Goal: Transaction & Acquisition: Purchase product/service

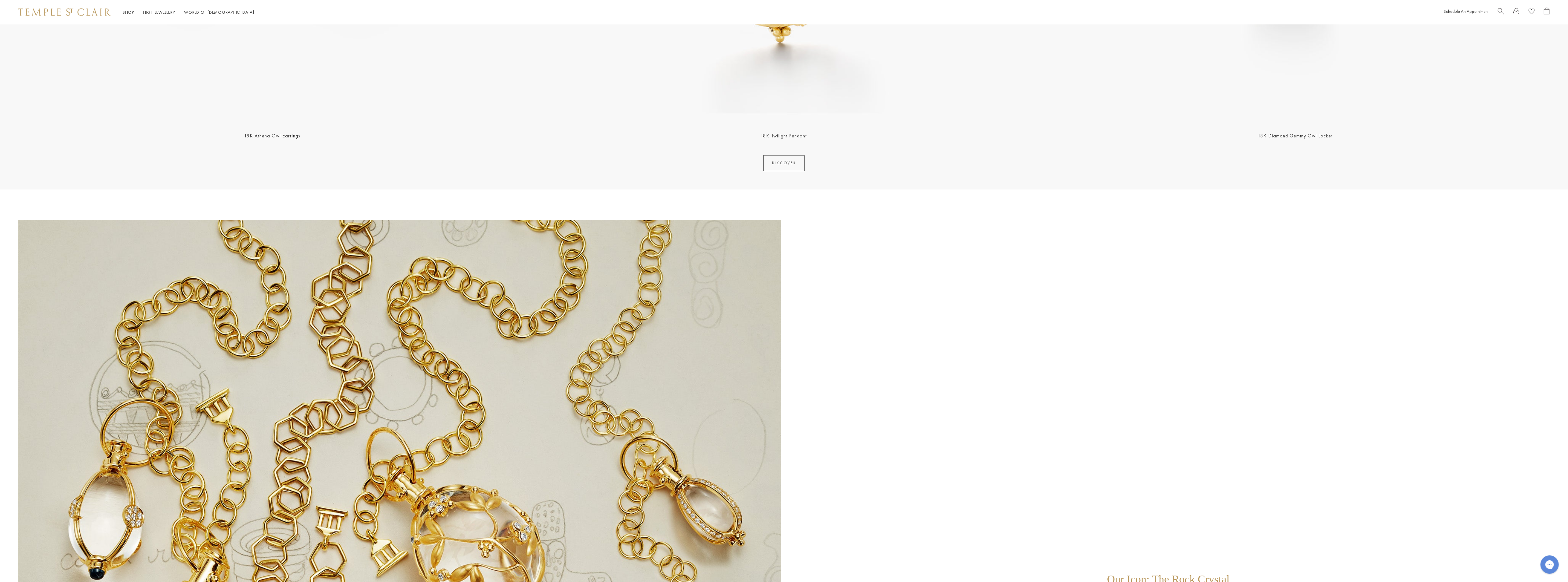
scroll to position [1786, 0]
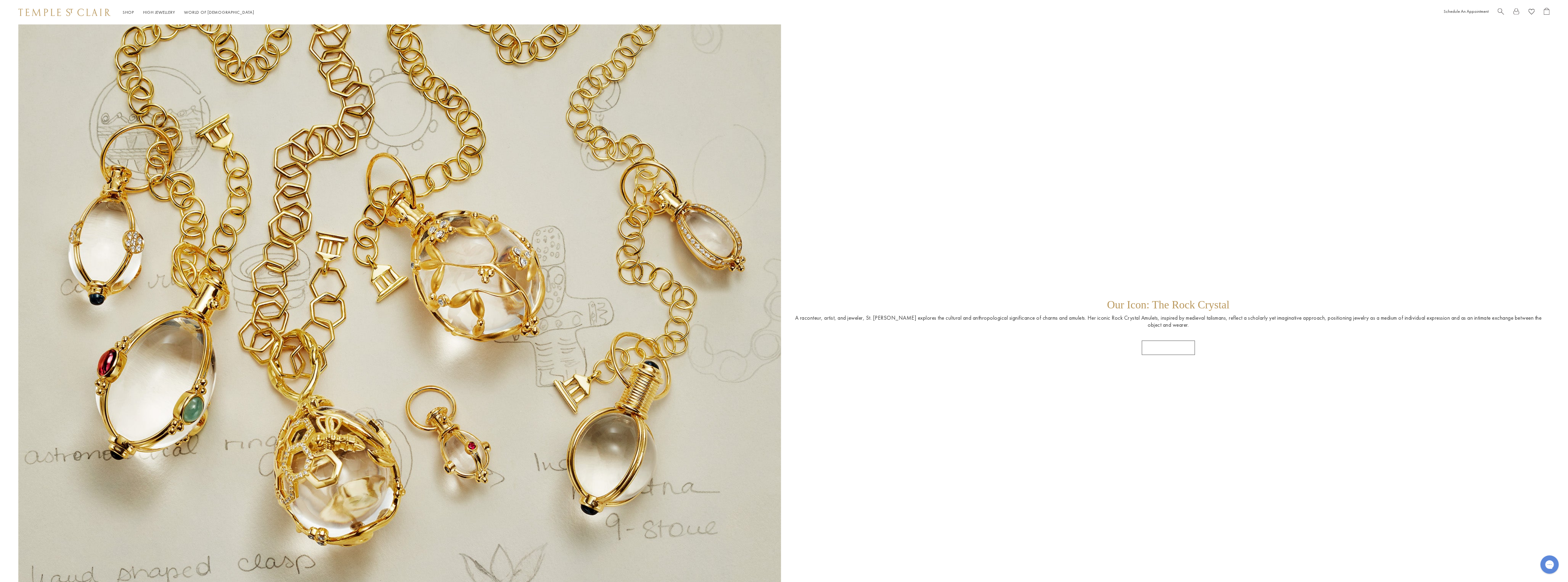
click at [1172, 348] on link "SHOP AMULETS" at bounding box center [1168, 348] width 53 height 15
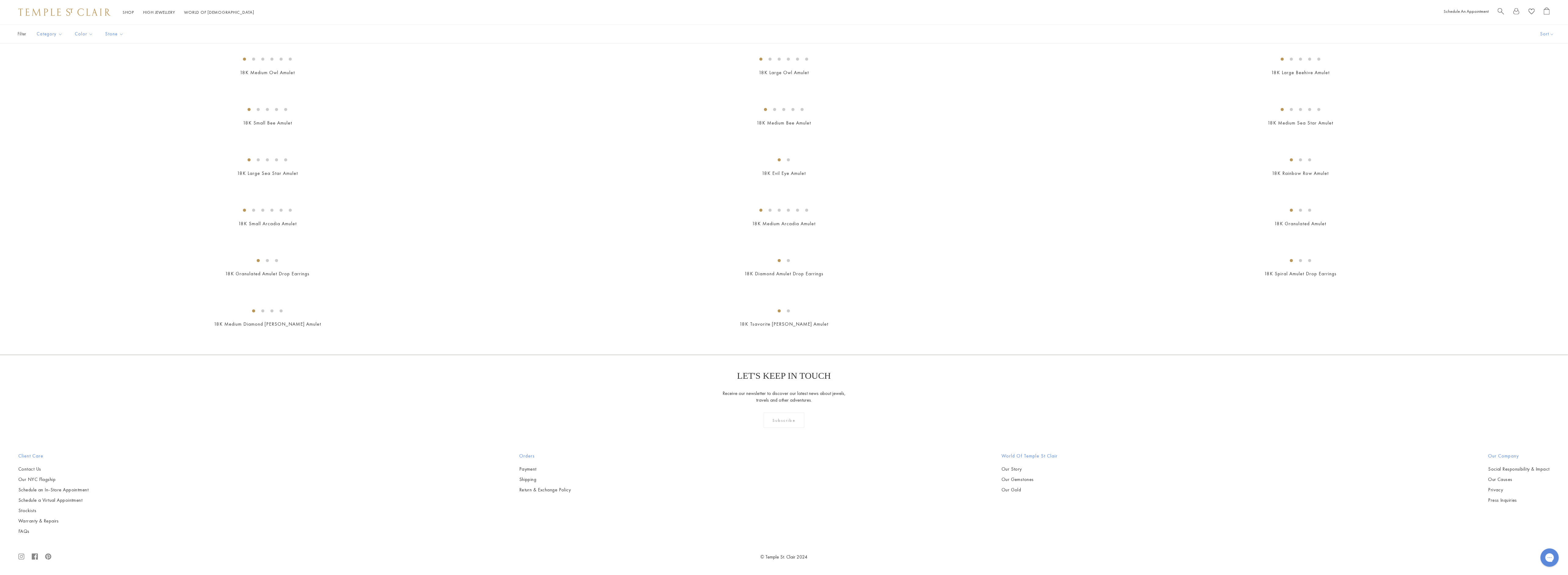
scroll to position [4119, 0]
click at [0, 0] on img at bounding box center [0, 0] width 0 height 0
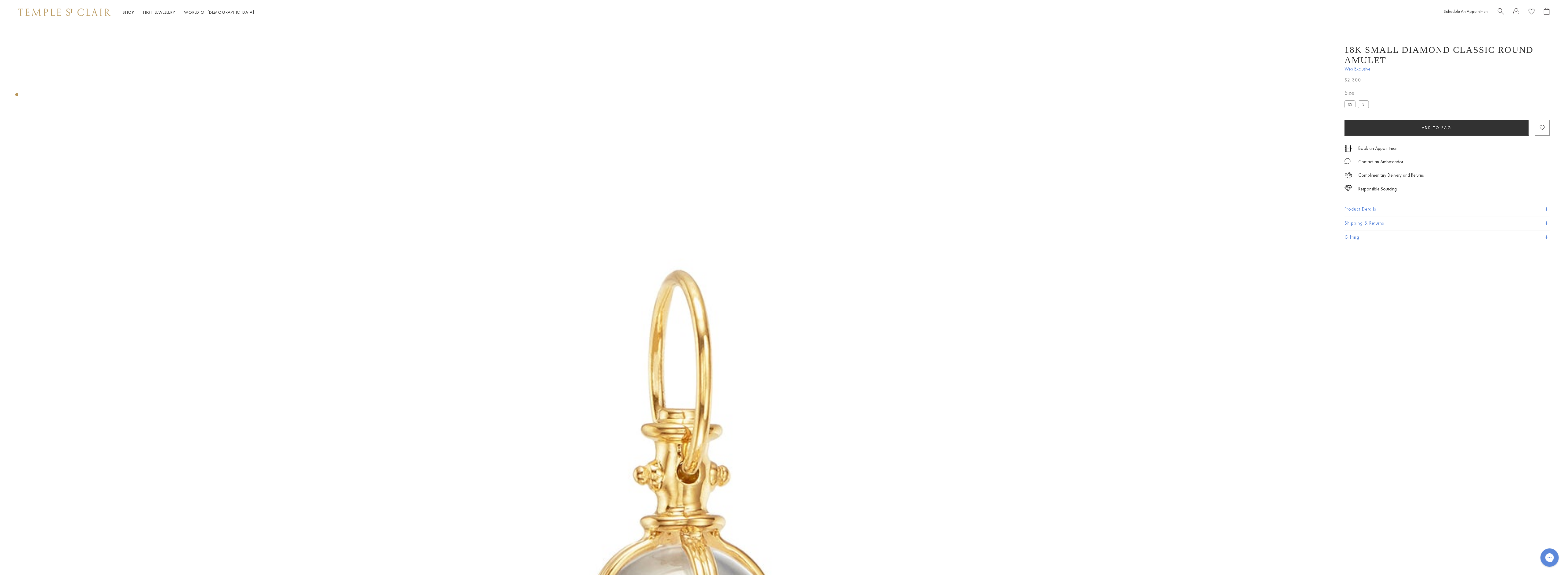
scroll to position [299, 0]
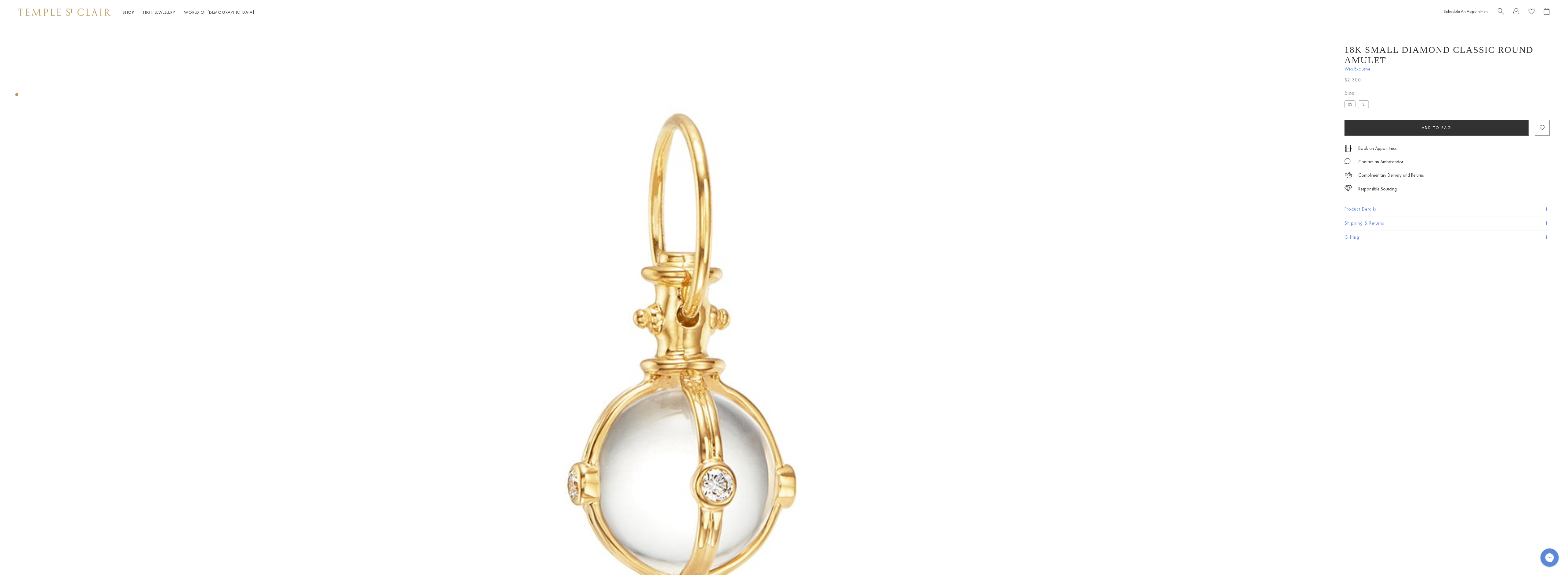
click at [1360, 208] on button "Product Details" at bounding box center [1447, 209] width 205 height 14
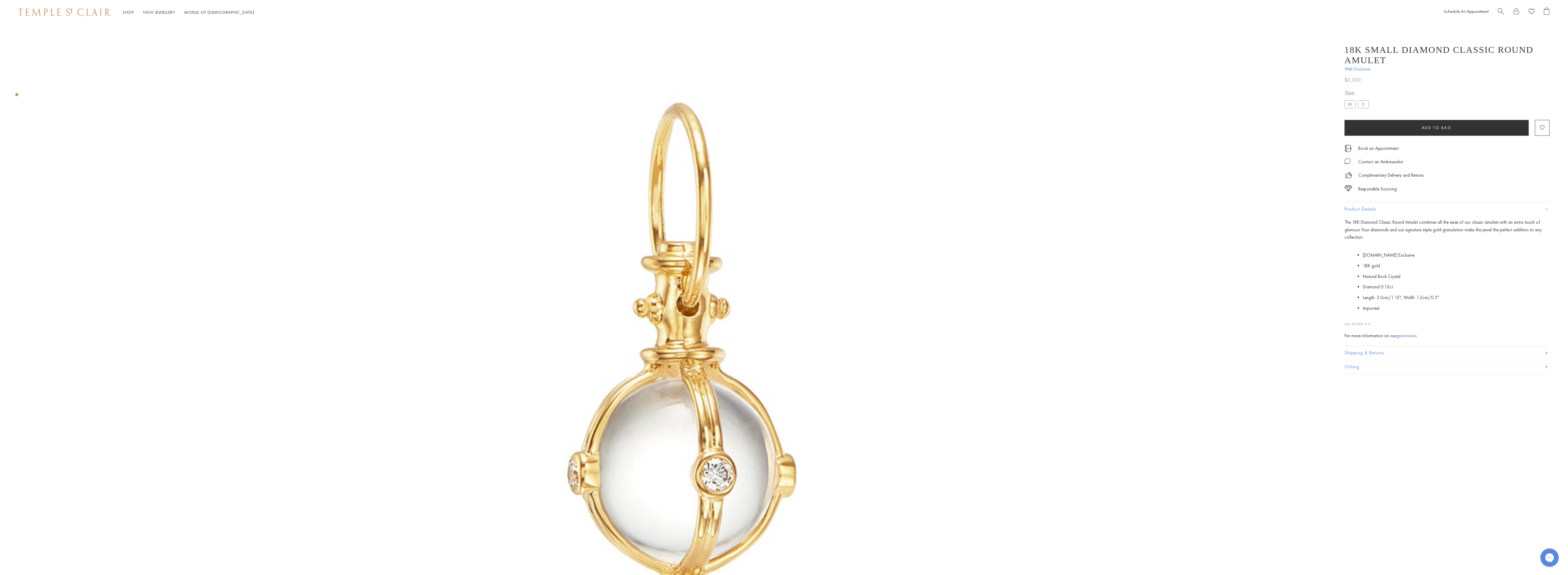
scroll to position [161, 0]
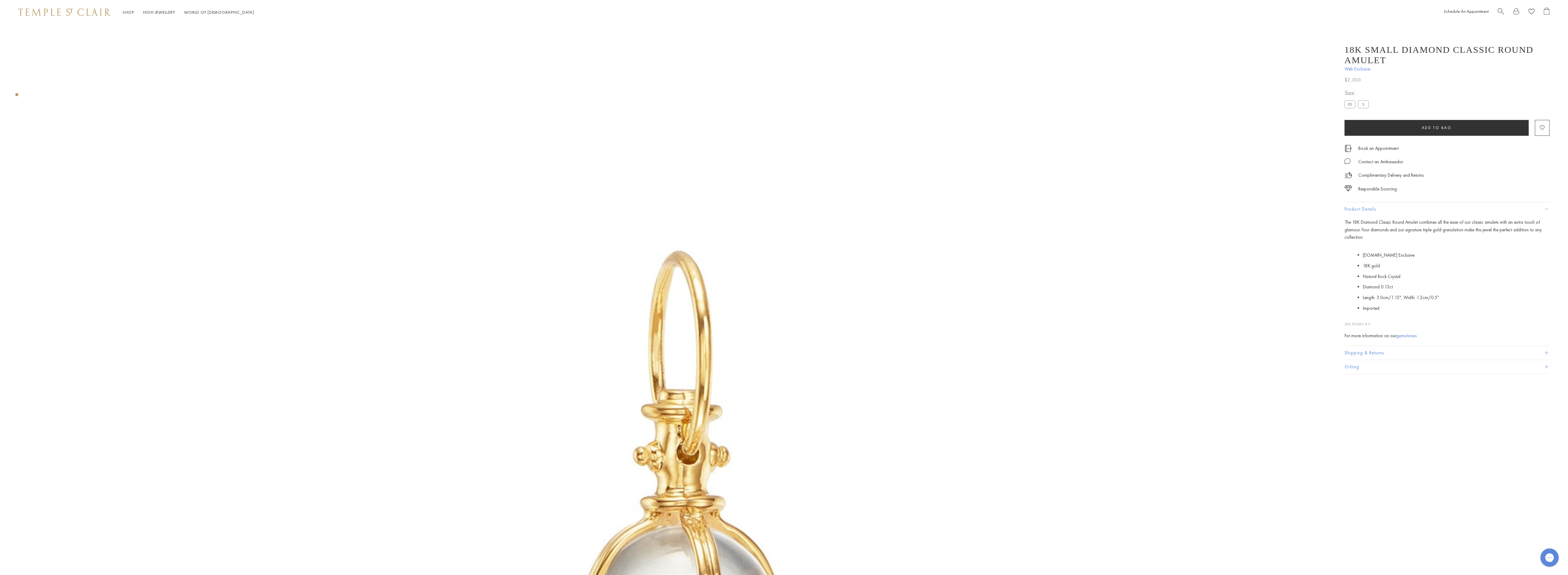
click at [1362, 103] on label "S" at bounding box center [1363, 104] width 11 height 8
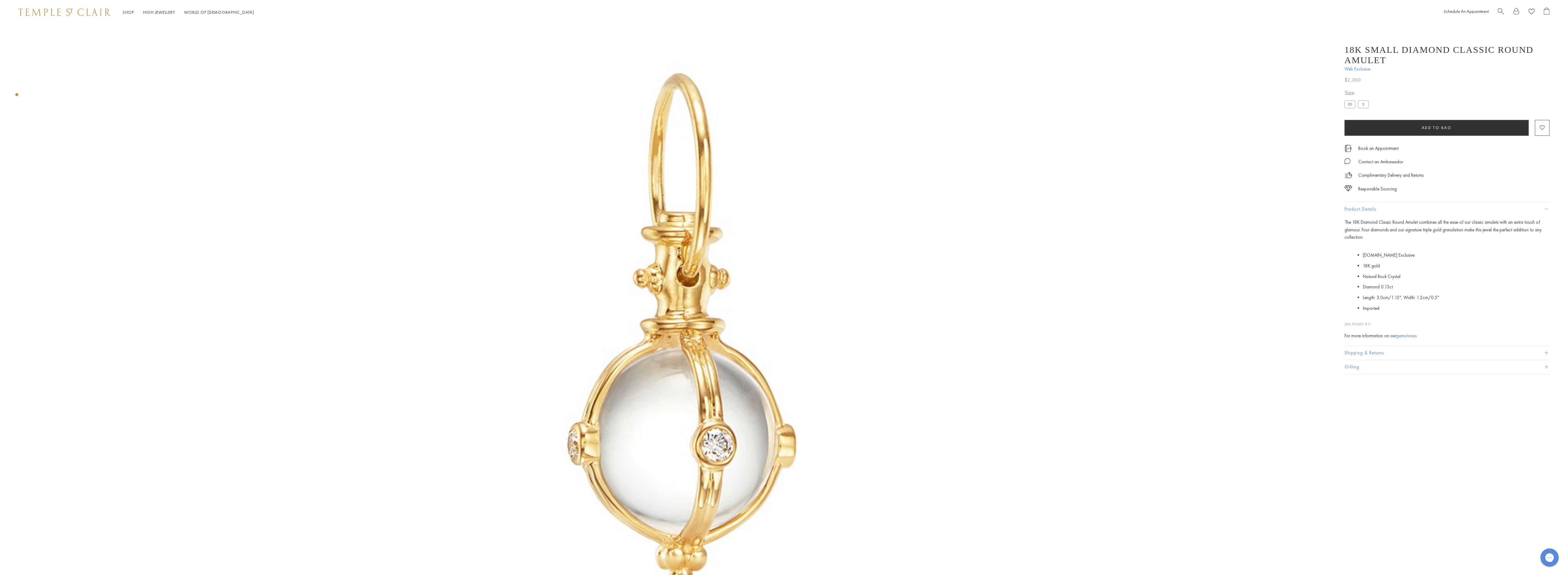
scroll to position [436, 0]
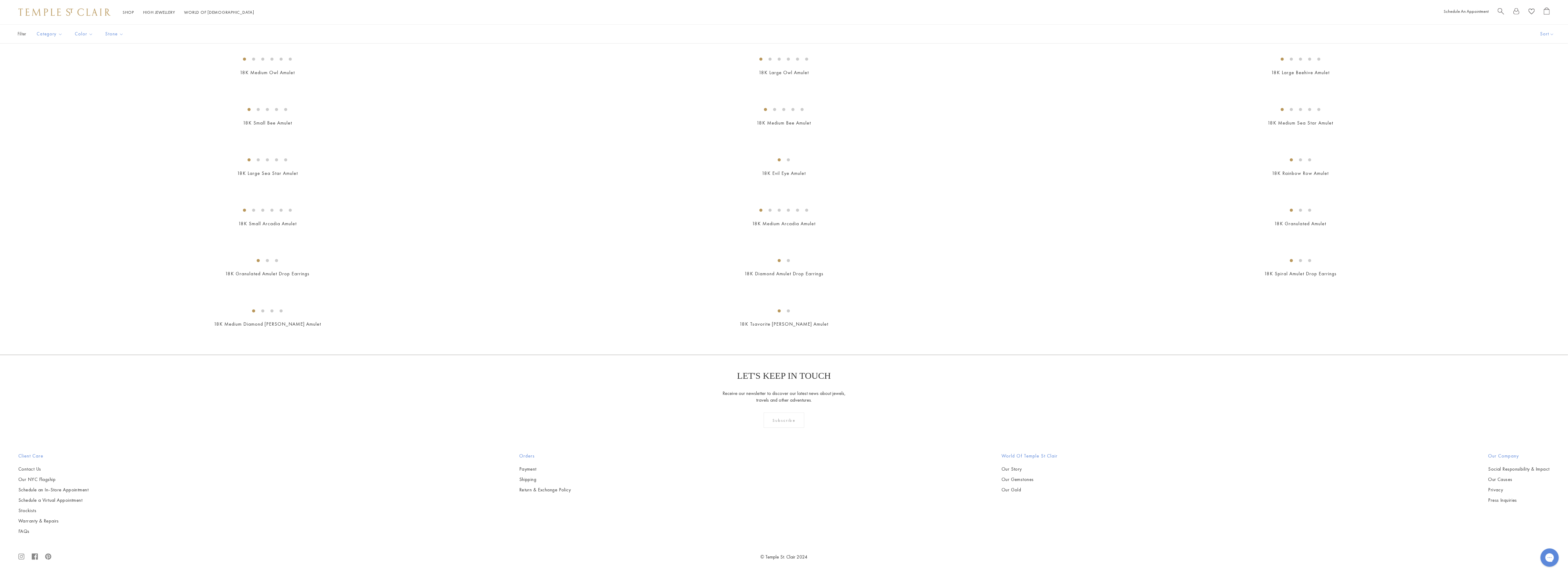
scroll to position [6728, 0]
click at [0, 0] on img at bounding box center [0, 0] width 0 height 0
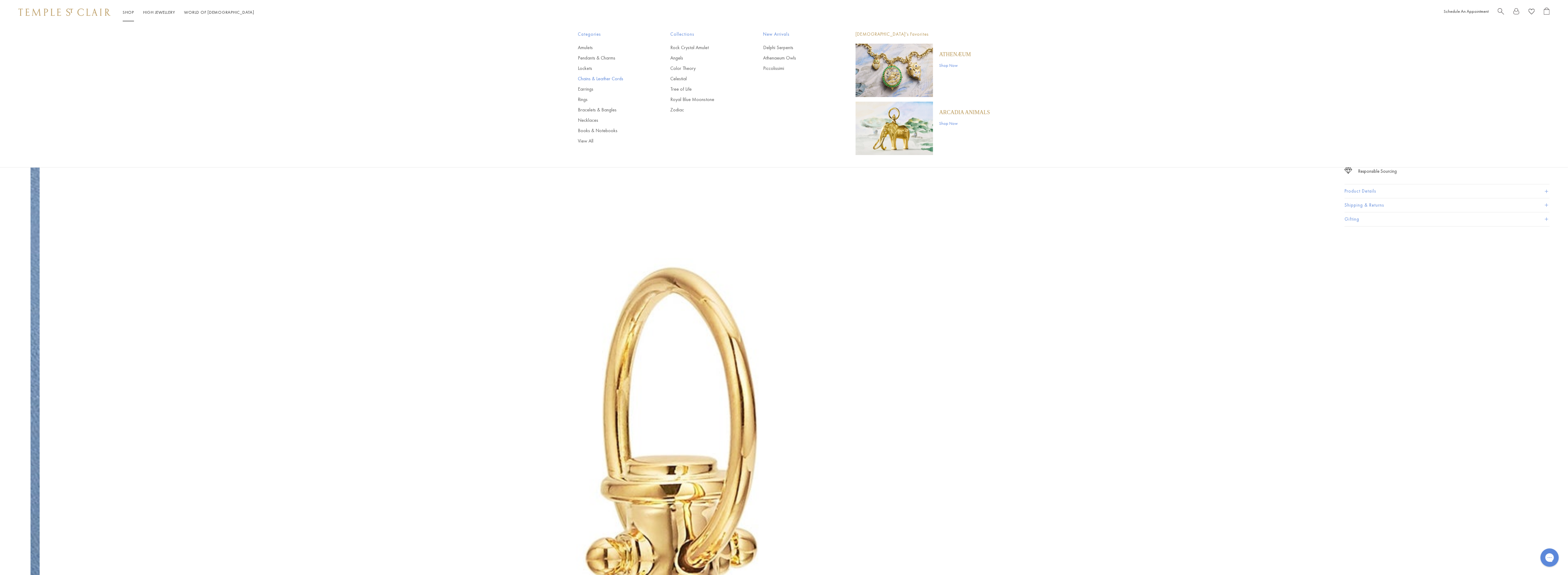
click at [600, 77] on link "Chains & Leather Cords" at bounding box center [612, 78] width 68 height 7
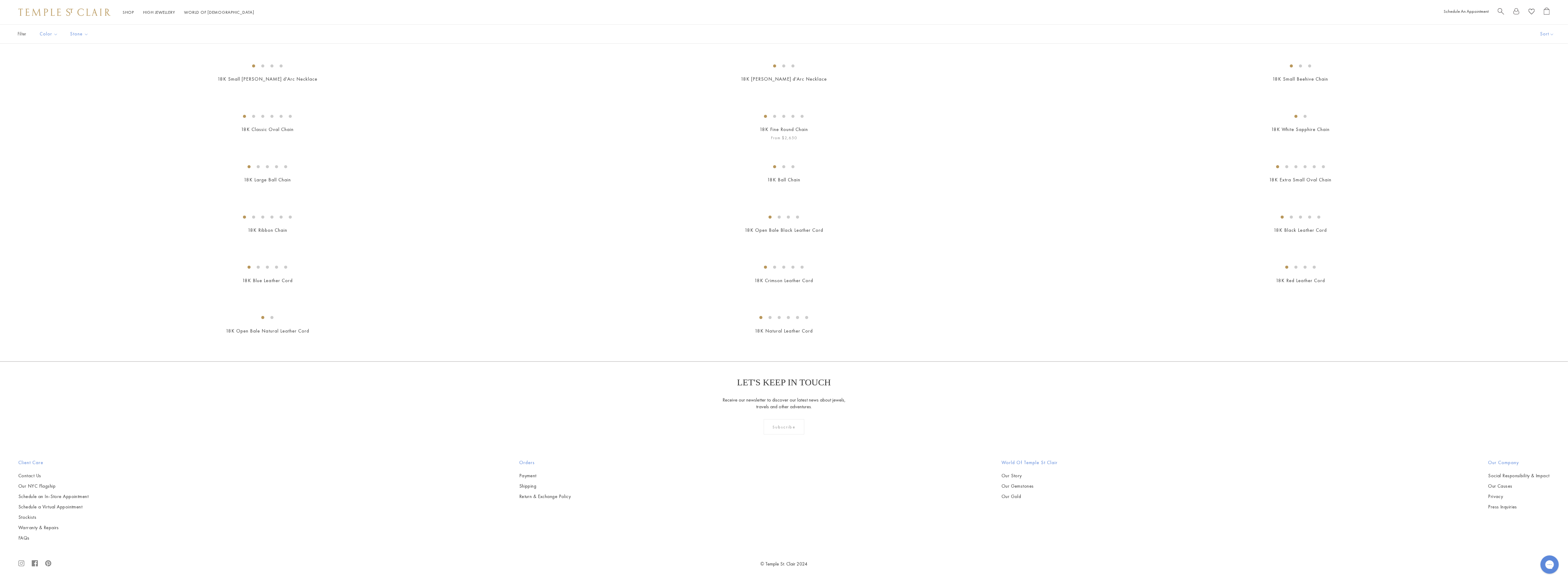
scroll to position [1236, 0]
click at [0, 0] on img at bounding box center [0, 0] width 0 height 0
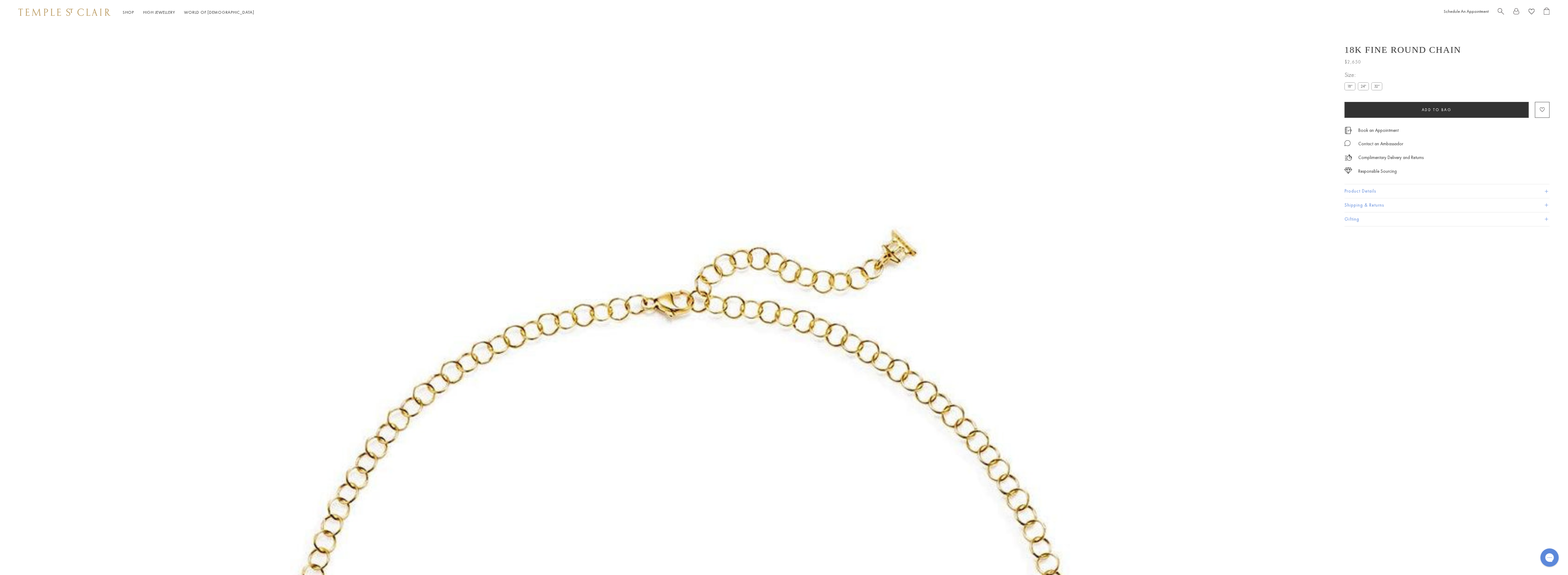
scroll to position [24, 0]
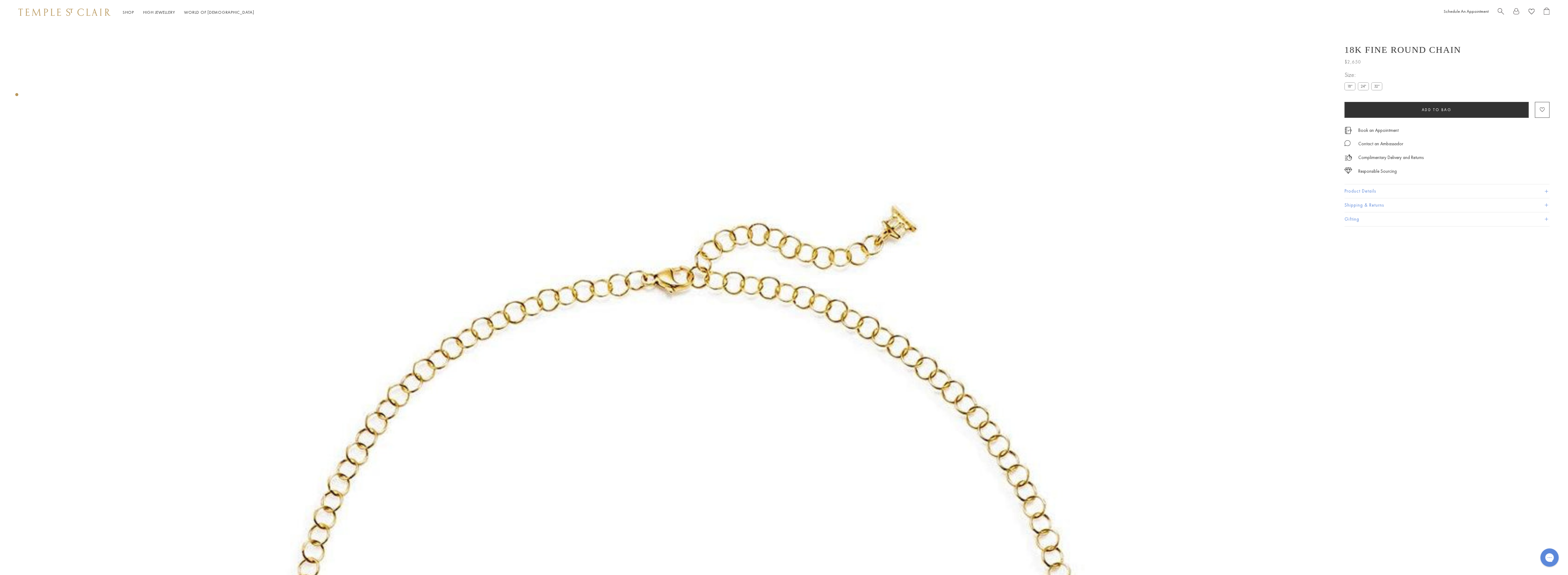
click at [1349, 85] on label "18"" at bounding box center [1350, 86] width 11 height 8
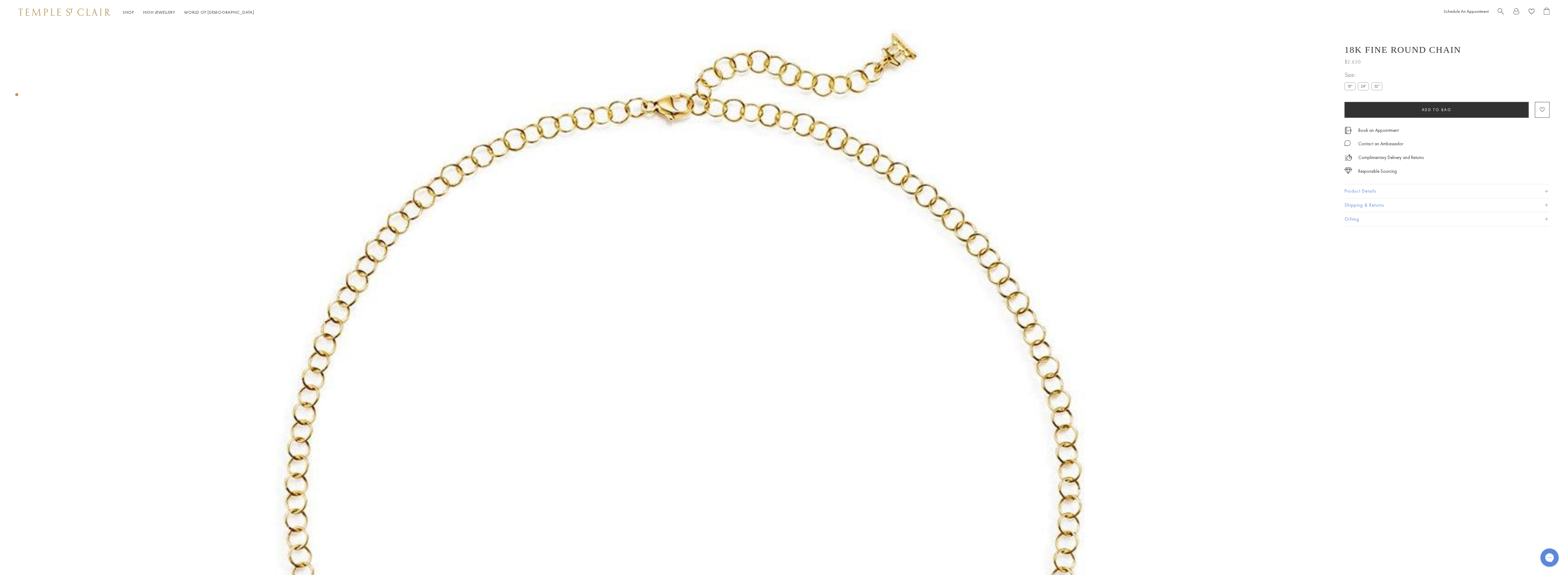
scroll to position [161, 0]
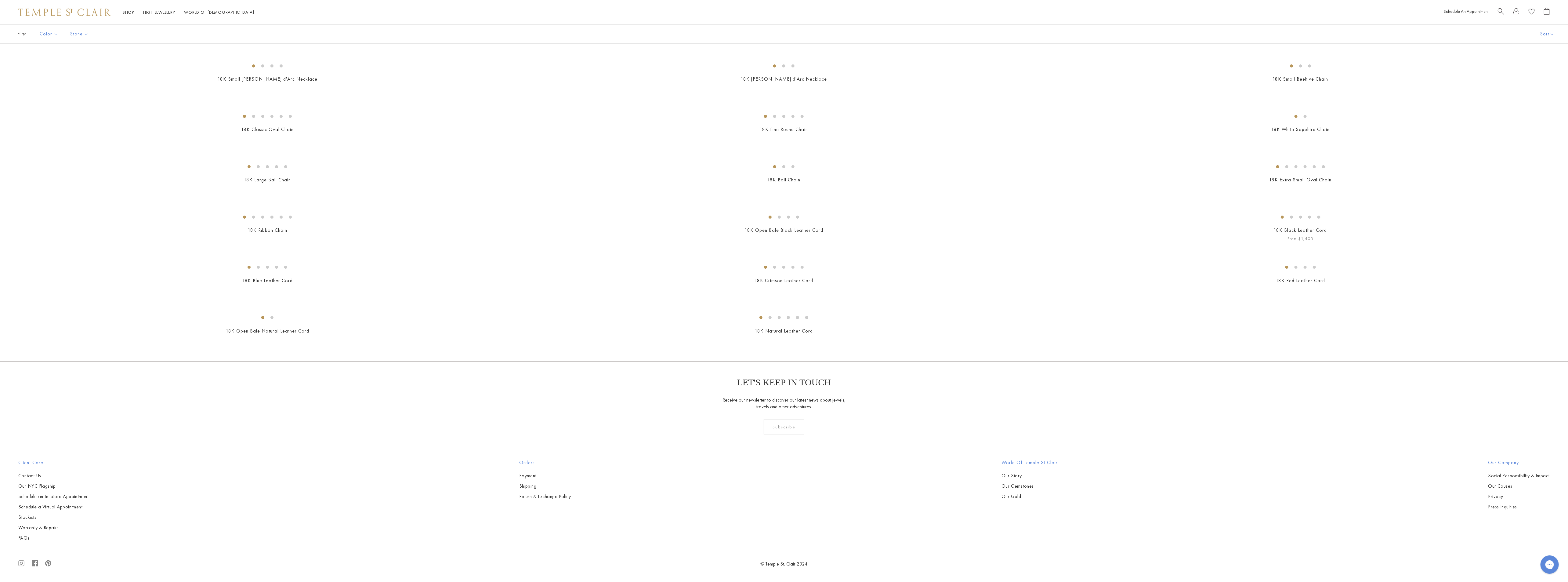
scroll to position [1923, 0]
click at [0, 0] on img at bounding box center [0, 0] width 0 height 0
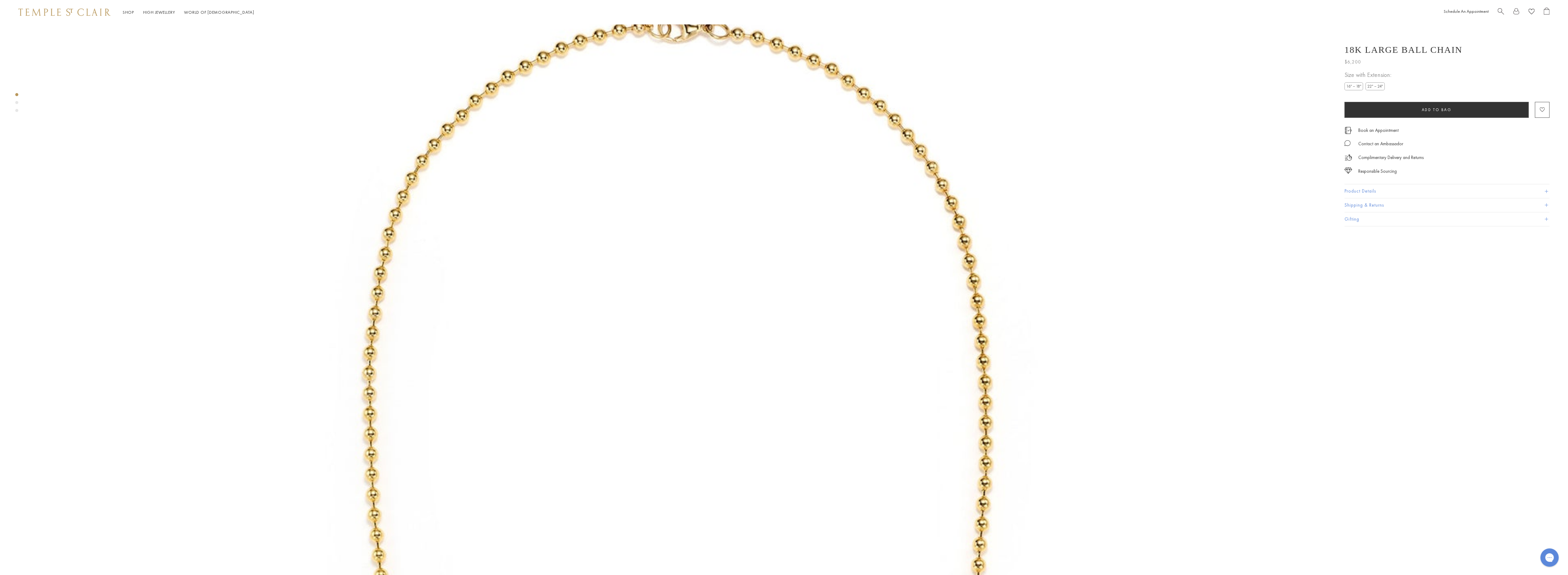
scroll to position [24, 0]
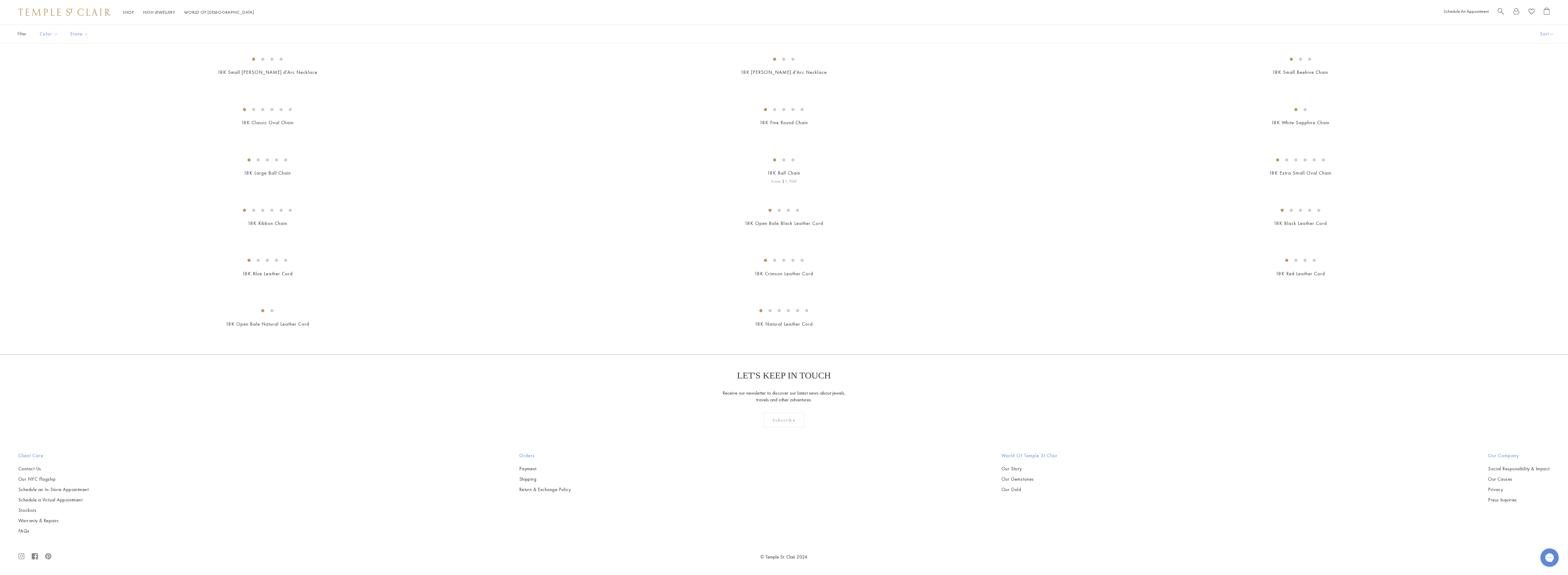
click at [0, 0] on img at bounding box center [0, 0] width 0 height 0
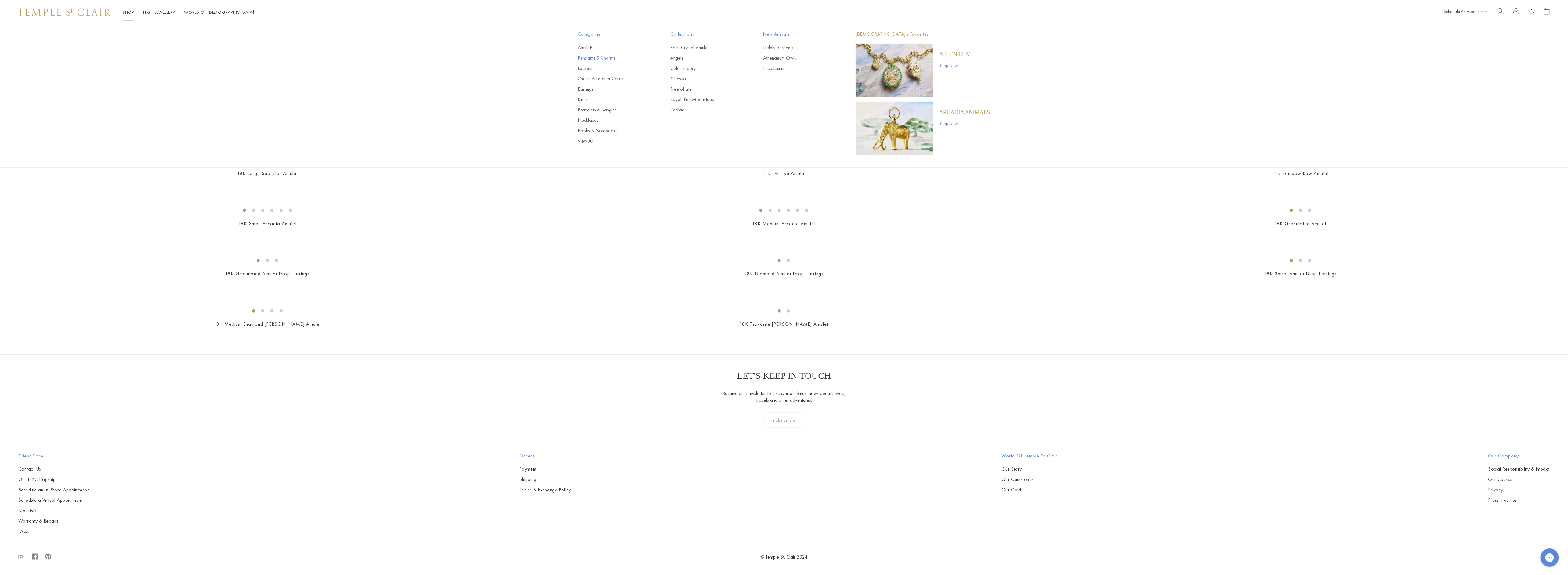
click at [606, 58] on link "Pendants & Charms" at bounding box center [612, 58] width 68 height 7
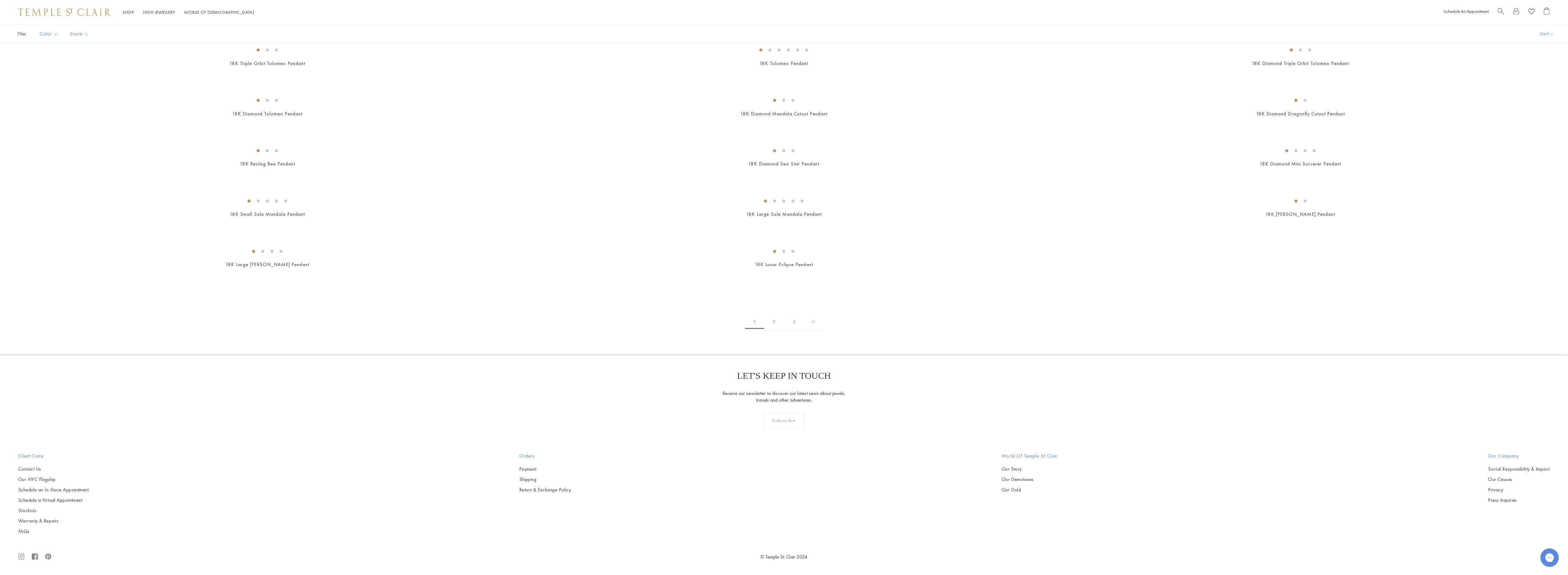
scroll to position [7277, 0]
click at [0, 0] on img at bounding box center [0, 0] width 0 height 0
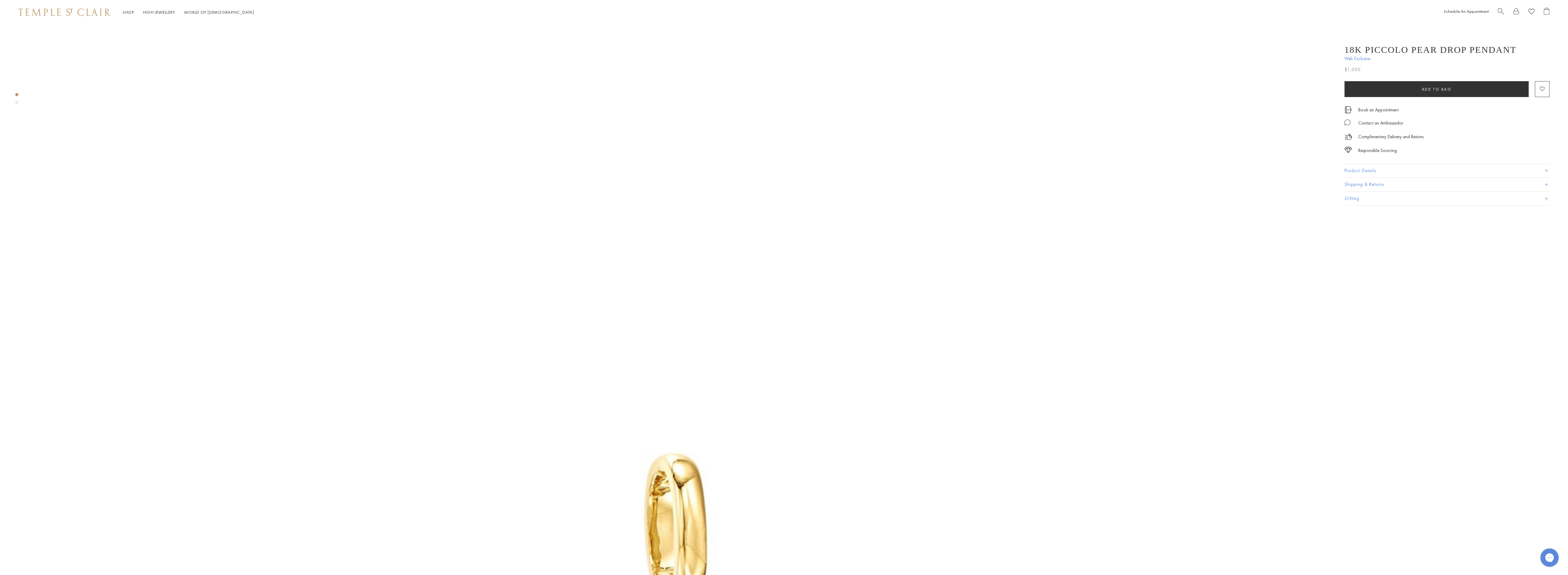
scroll to position [274, 0]
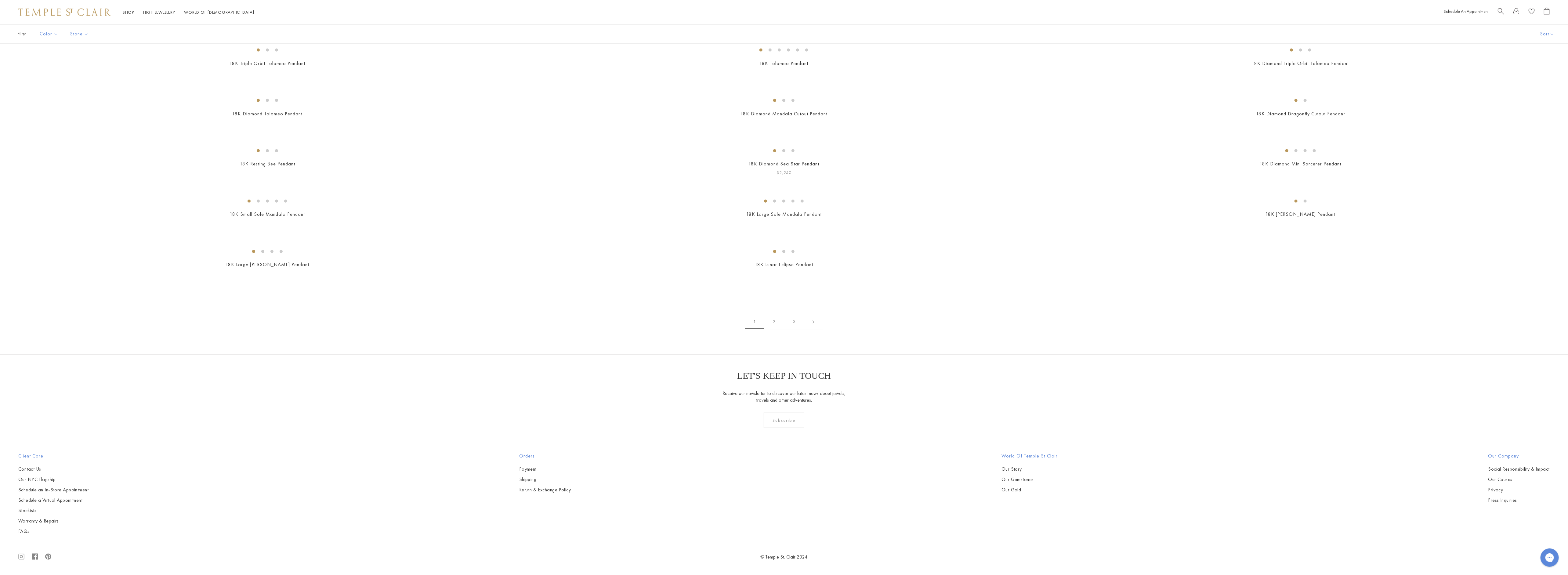
scroll to position [10685, 0]
click at [773, 318] on link "2" at bounding box center [774, 322] width 20 height 17
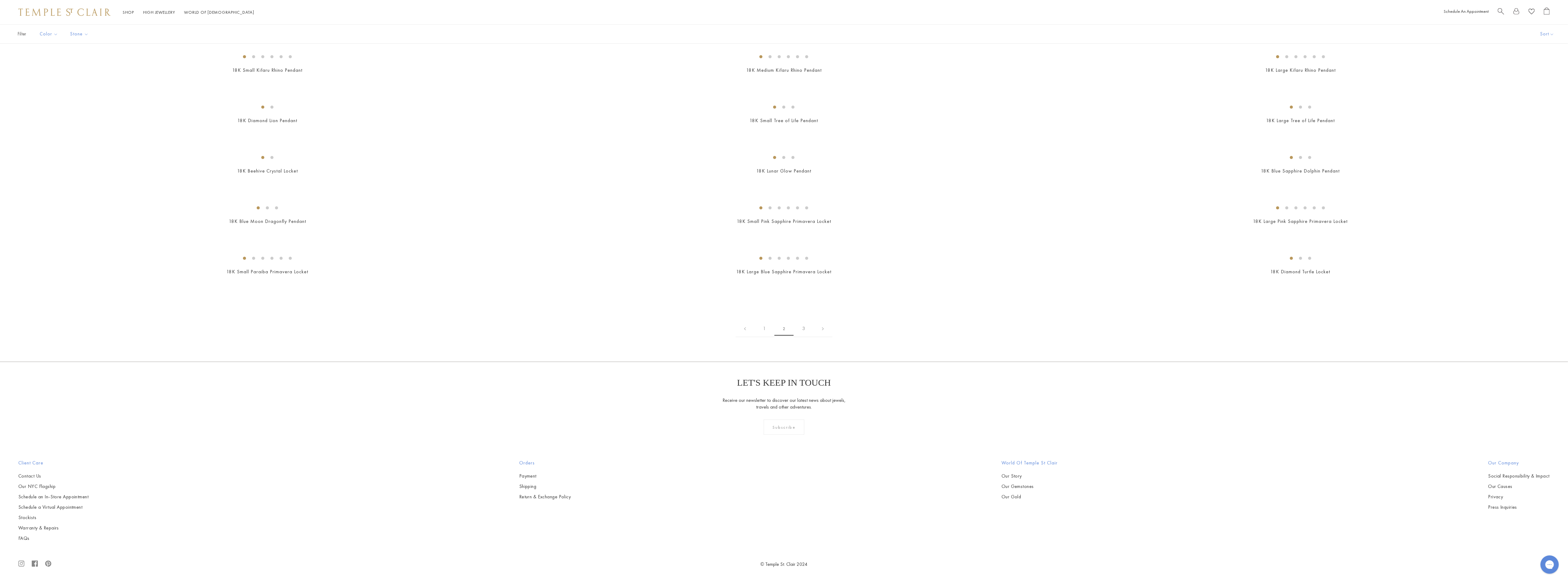
scroll to position [8380, 0]
click at [802, 337] on link "3" at bounding box center [803, 329] width 20 height 17
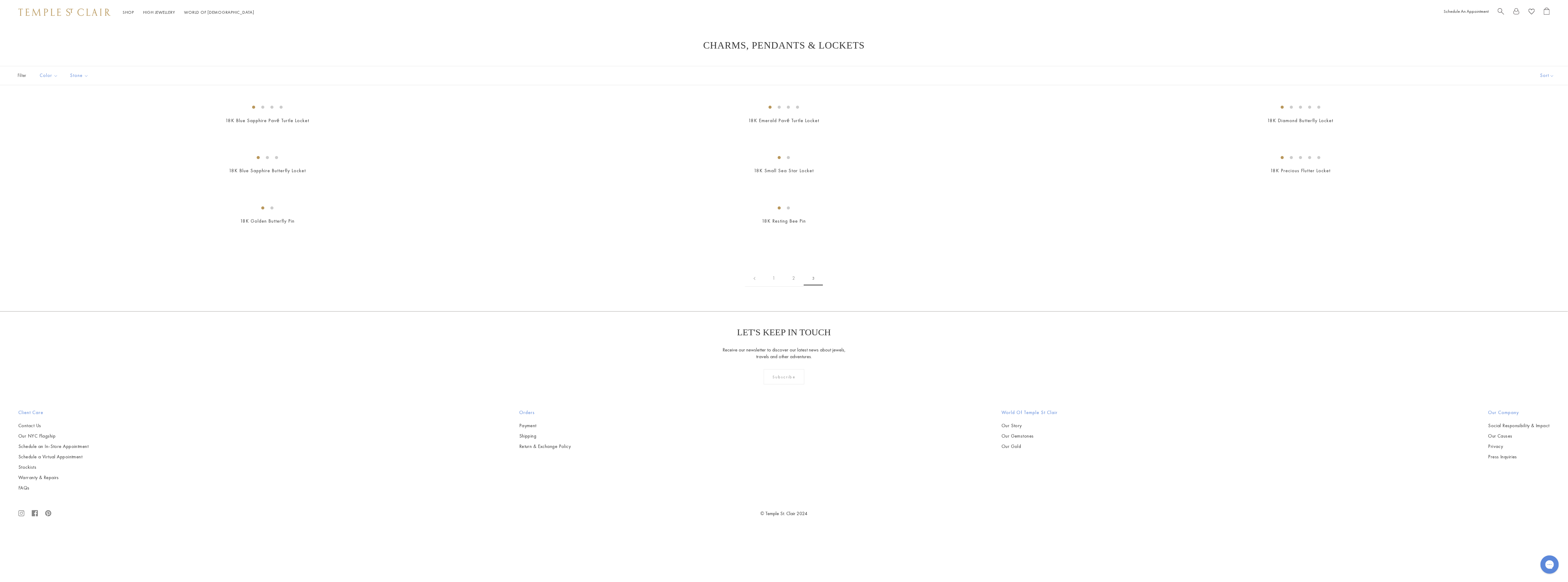
scroll to position [1432, 0]
click at [775, 287] on link "1" at bounding box center [774, 278] width 20 height 17
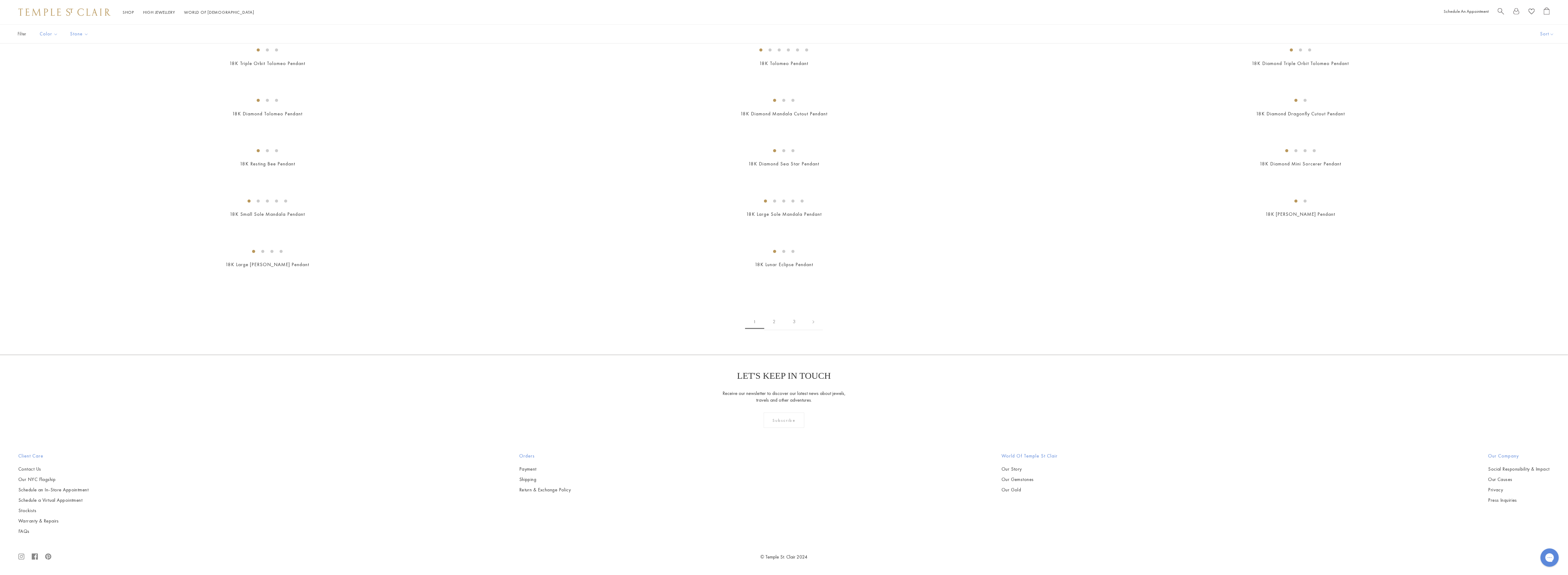
scroll to position [7277, 0]
click at [0, 0] on img at bounding box center [0, 0] width 0 height 0
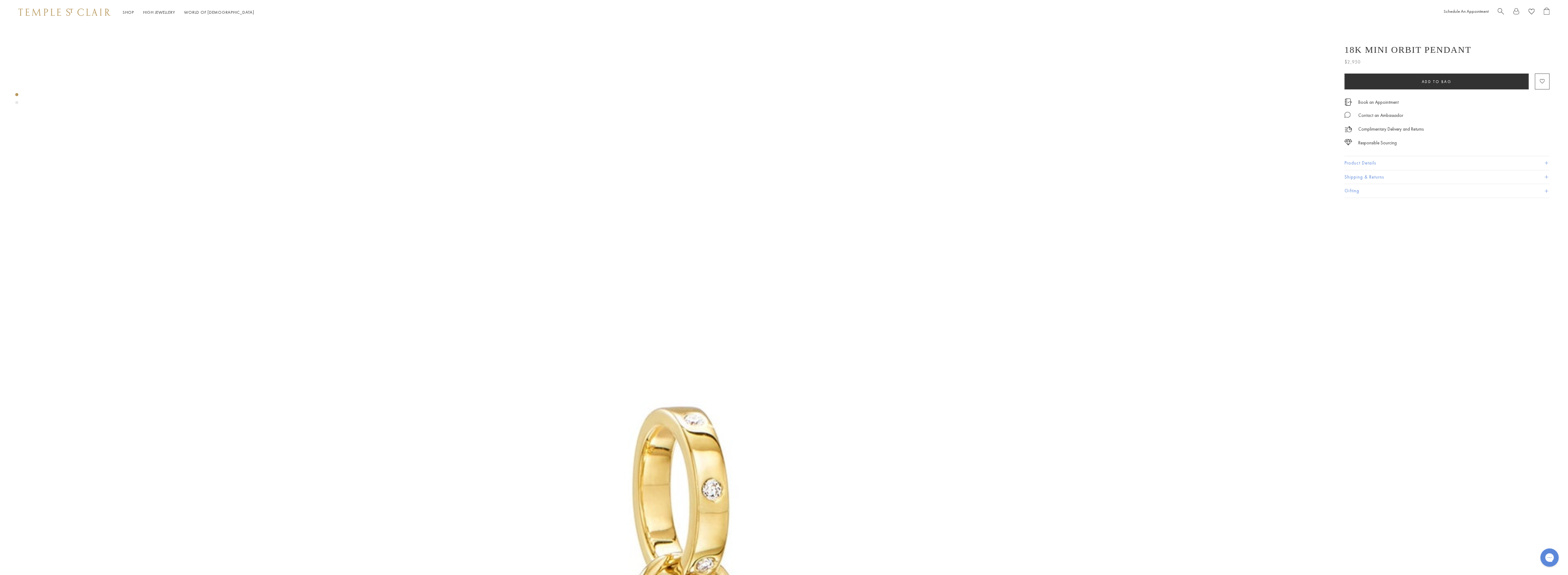
click at [1363, 162] on button "Product Details" at bounding box center [1447, 163] width 205 height 14
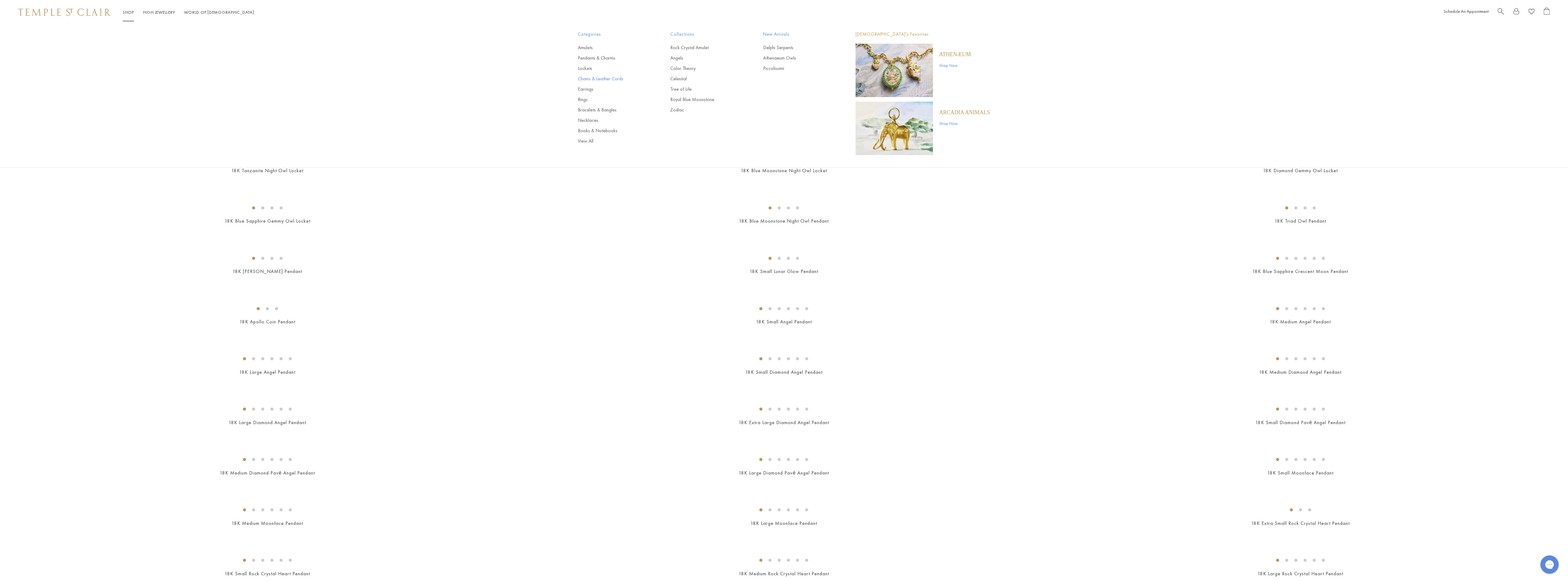
click at [593, 78] on link "Chains & Leather Cords" at bounding box center [612, 79] width 68 height 7
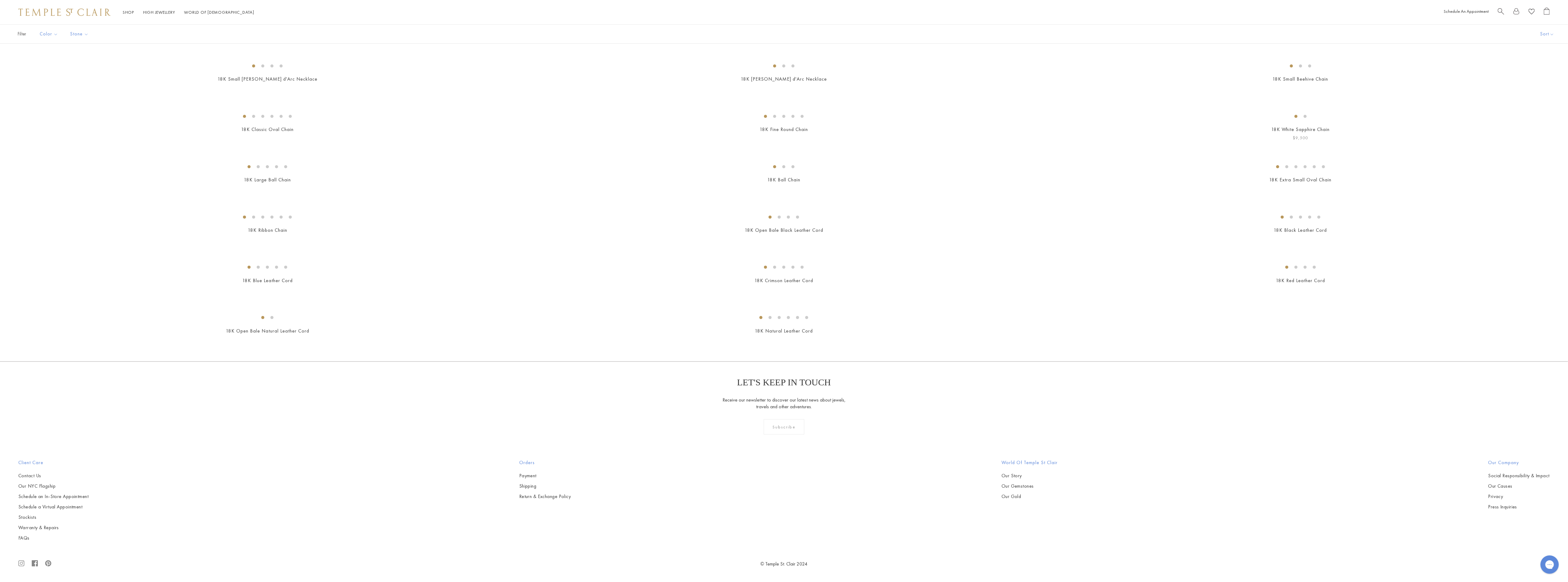
scroll to position [1099, 0]
click at [0, 0] on img at bounding box center [0, 0] width 0 height 0
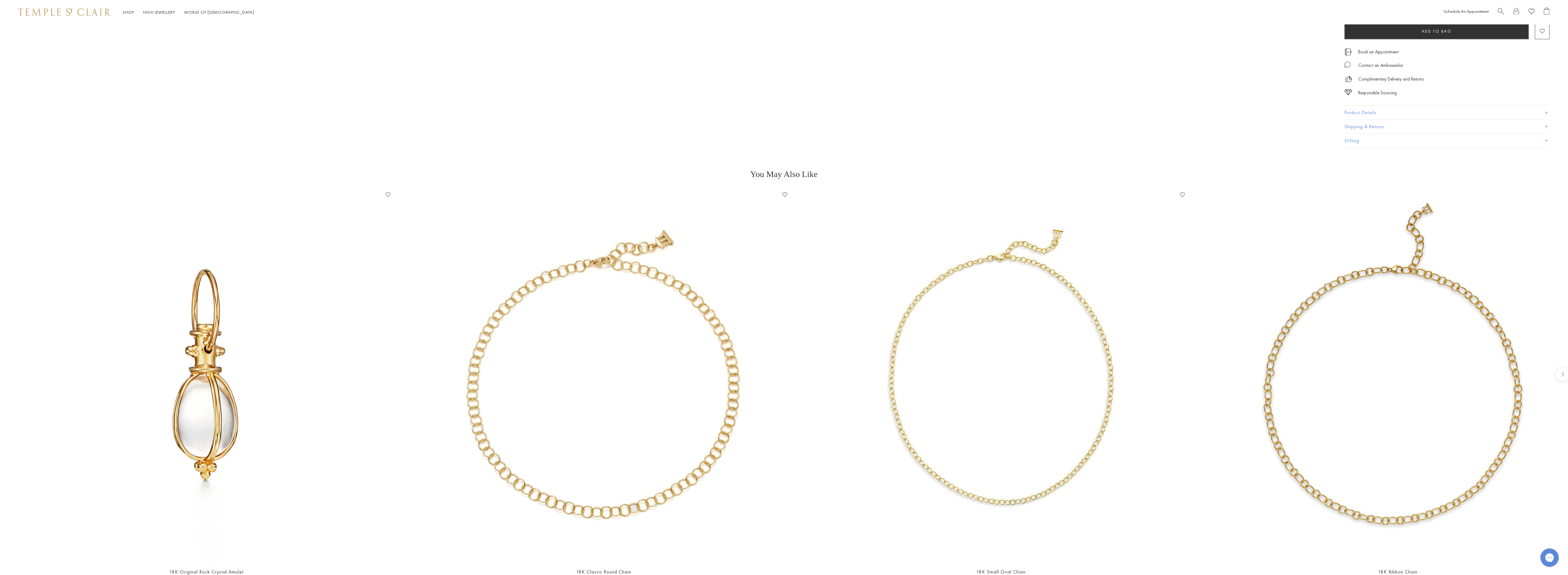
scroll to position [848, 0]
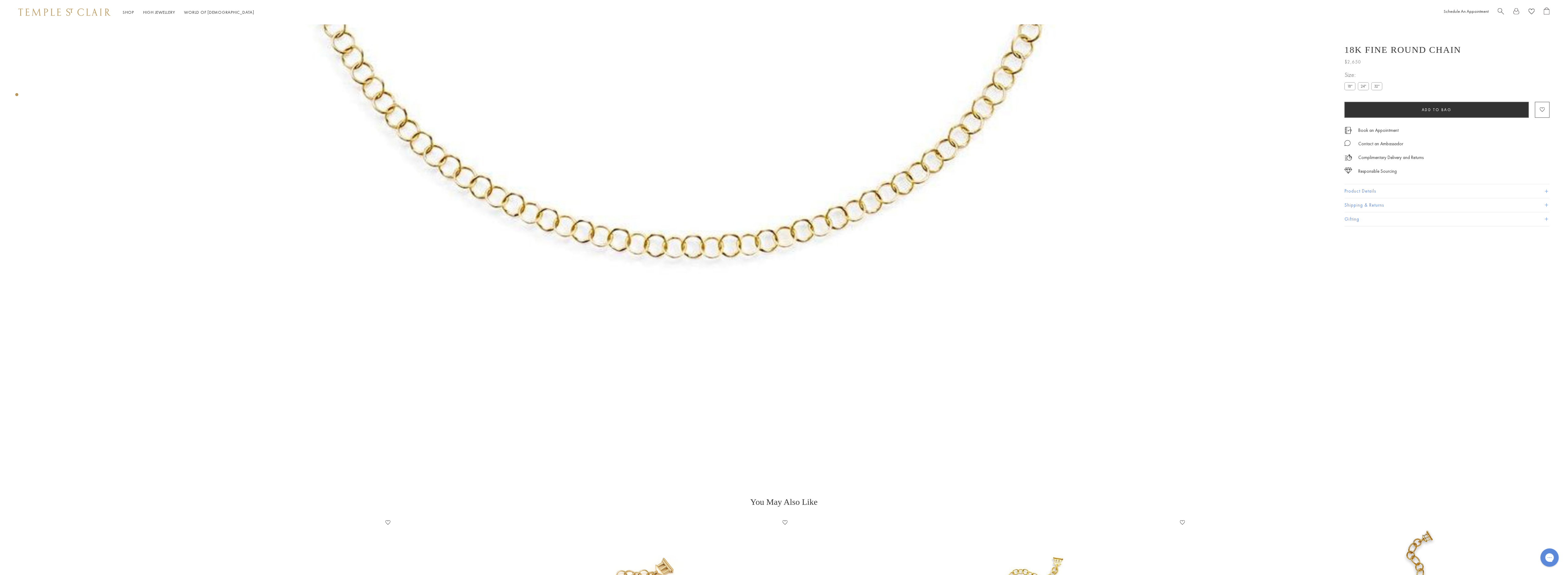
click at [1351, 86] on label "18"" at bounding box center [1350, 86] width 11 height 8
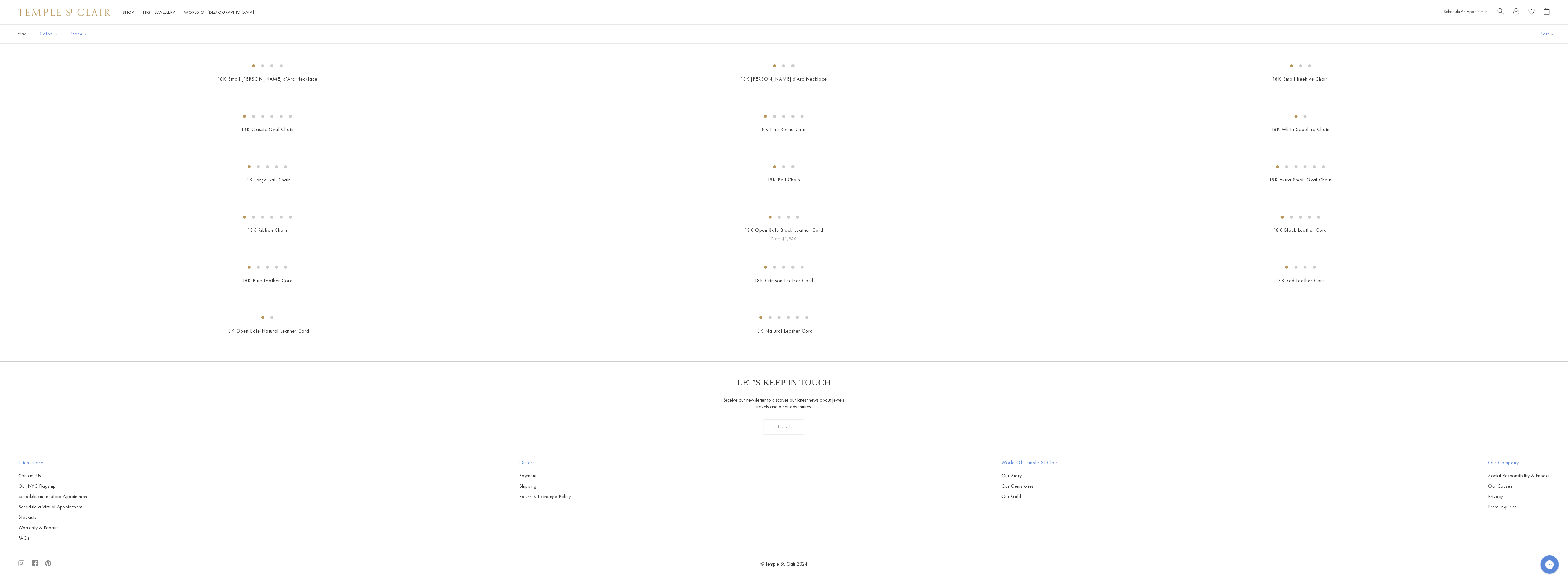
scroll to position [2335, 0]
click at [0, 0] on img at bounding box center [0, 0] width 0 height 0
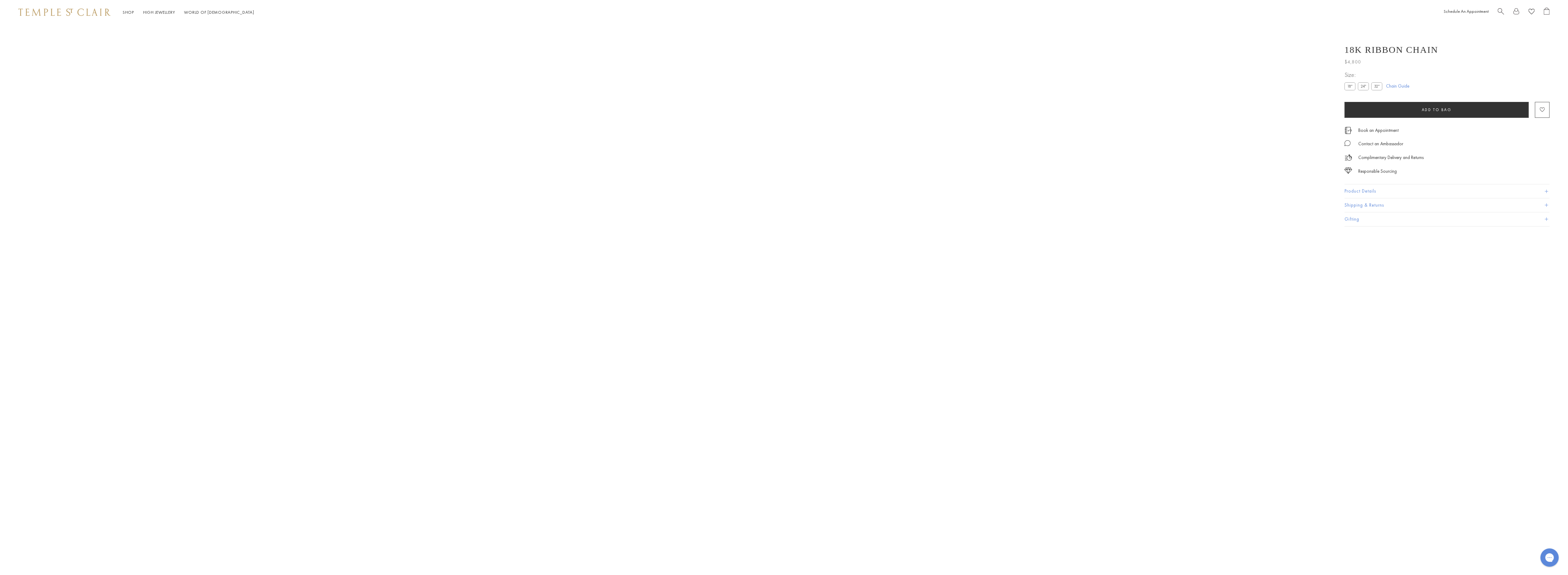
scroll to position [24, 0]
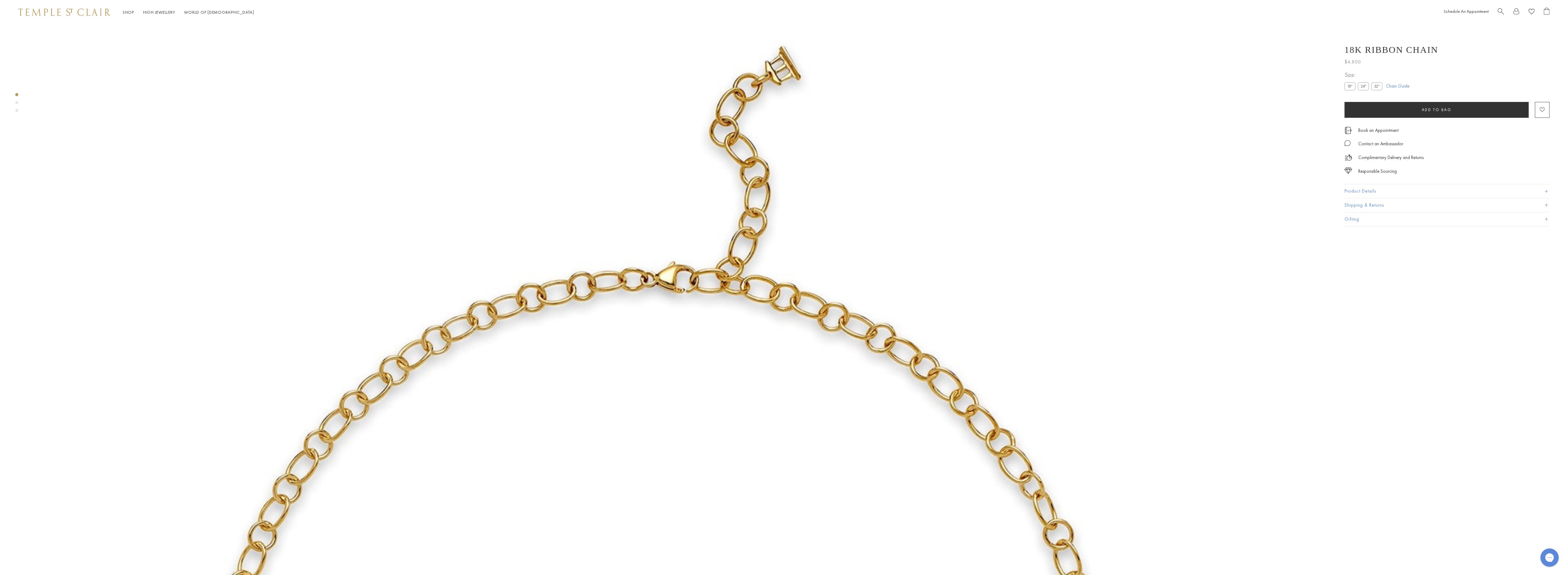
click at [1349, 88] on label "18"" at bounding box center [1350, 86] width 11 height 8
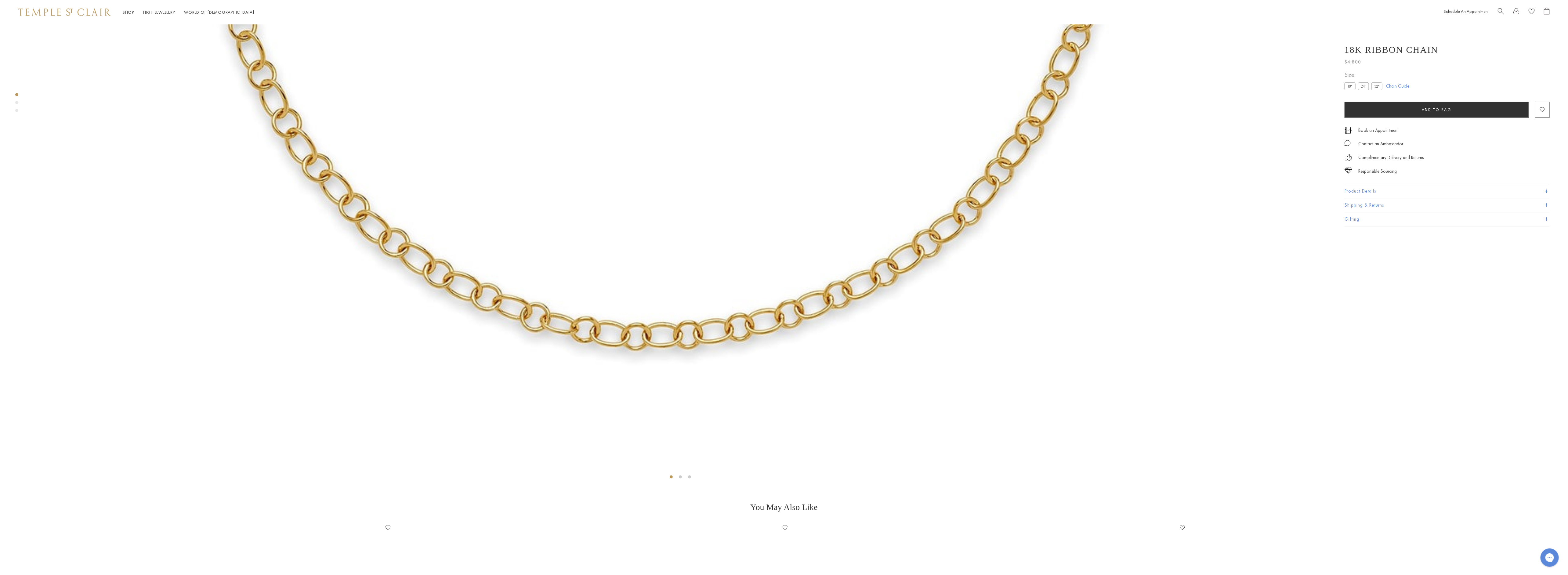
scroll to position [848, 0]
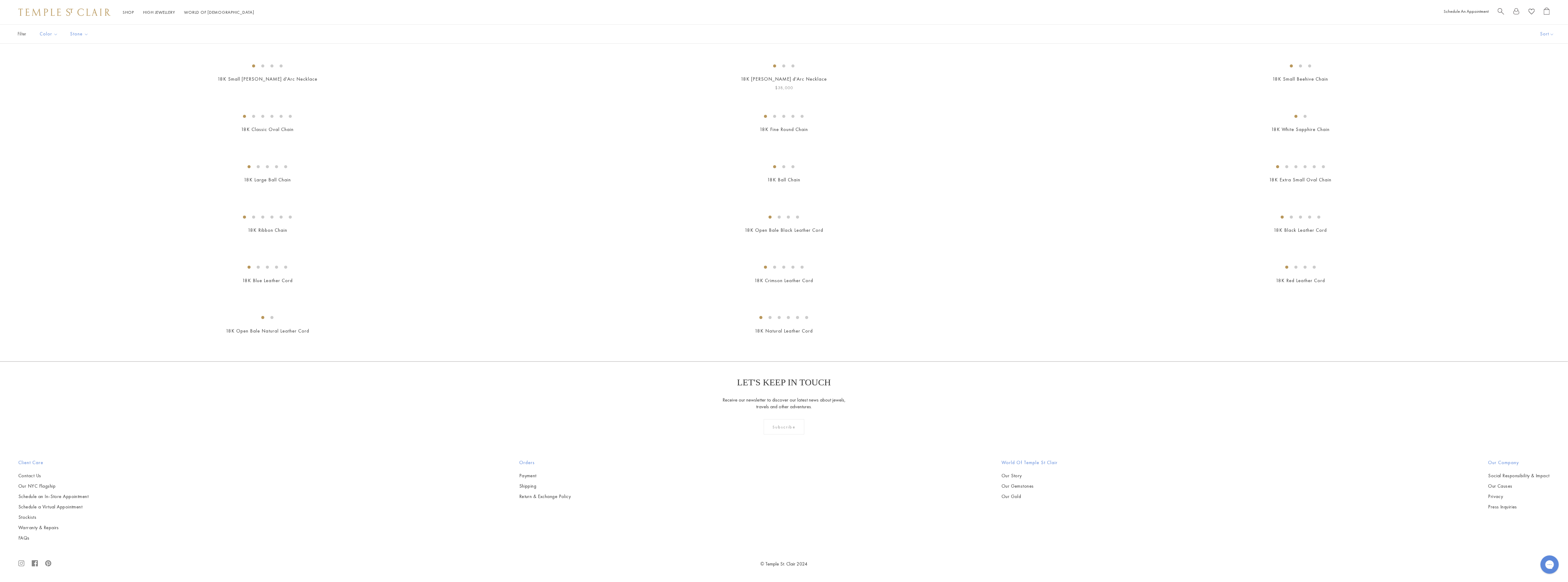
scroll to position [1236, 0]
click at [0, 0] on img at bounding box center [0, 0] width 0 height 0
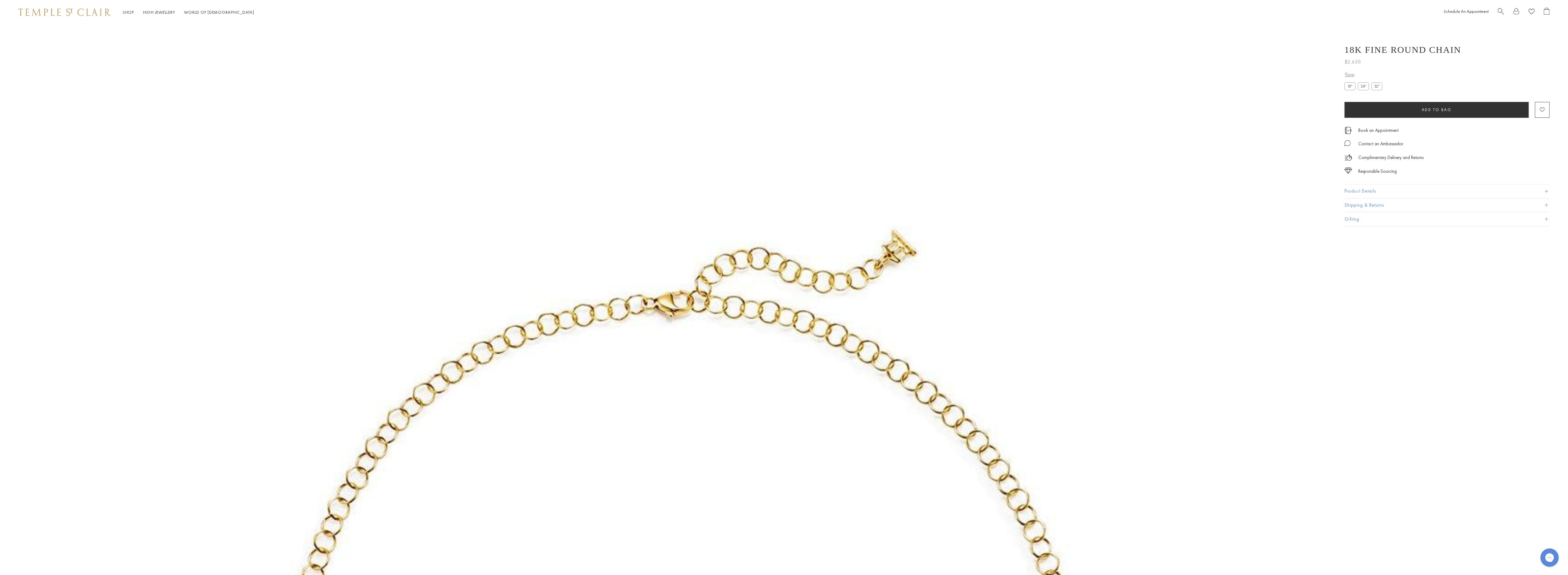
scroll to position [24, 0]
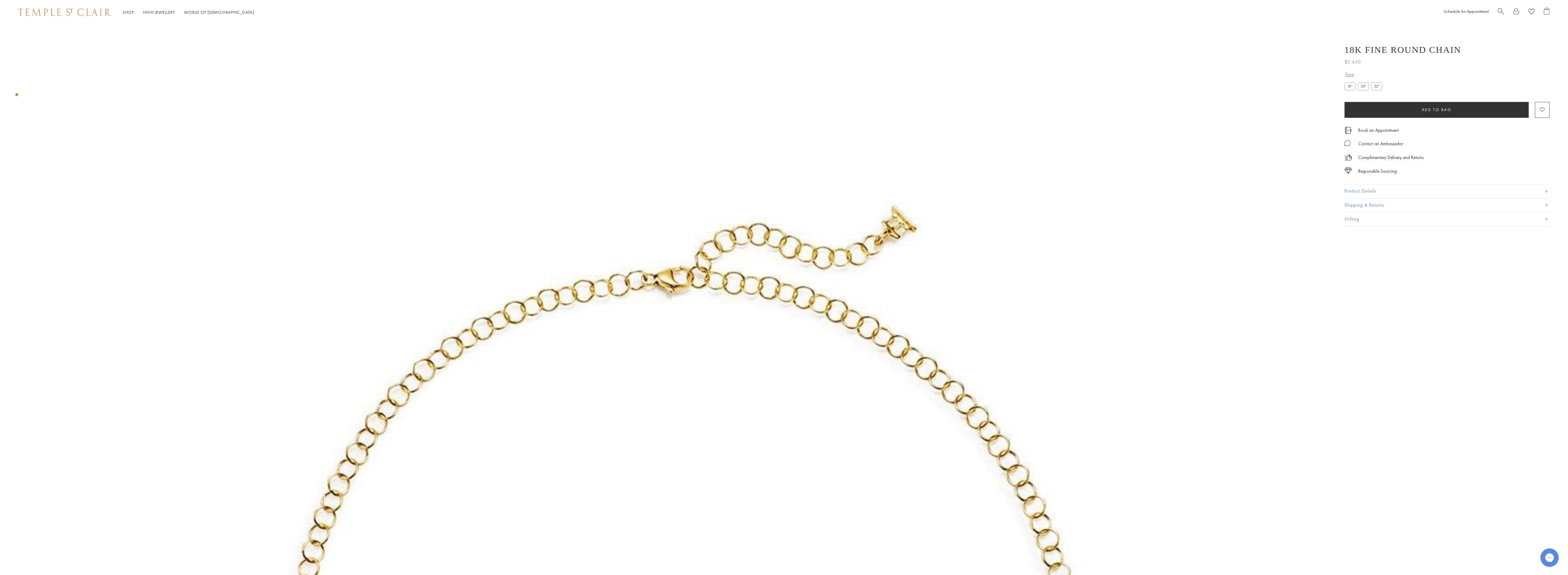
click at [1363, 85] on label "24"" at bounding box center [1363, 86] width 11 height 8
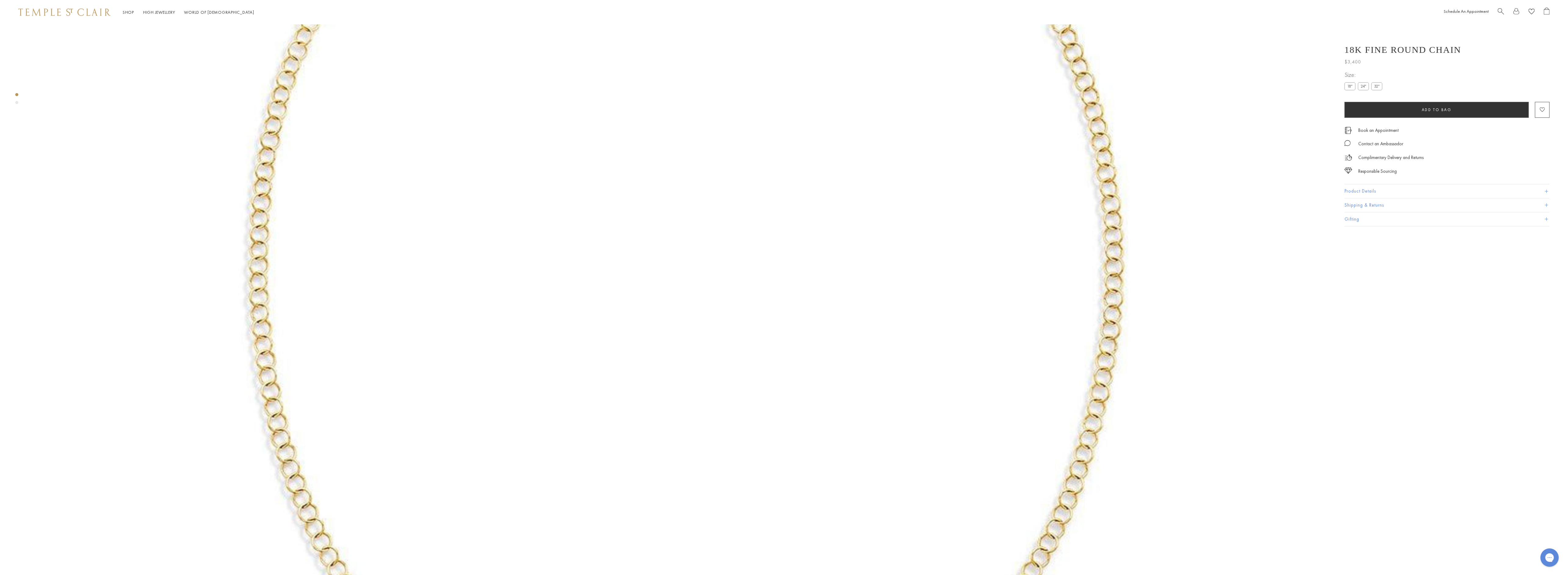
scroll to position [436, 0]
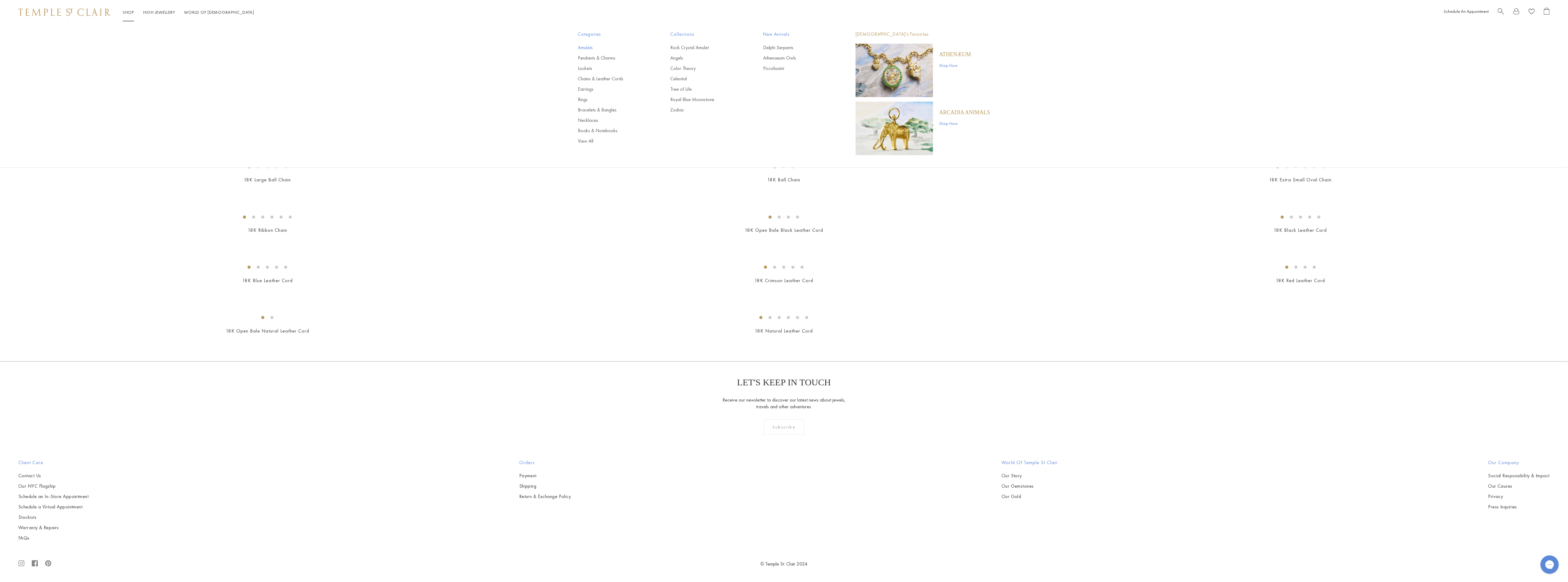
click at [592, 44] on link "Amulets" at bounding box center [612, 47] width 68 height 7
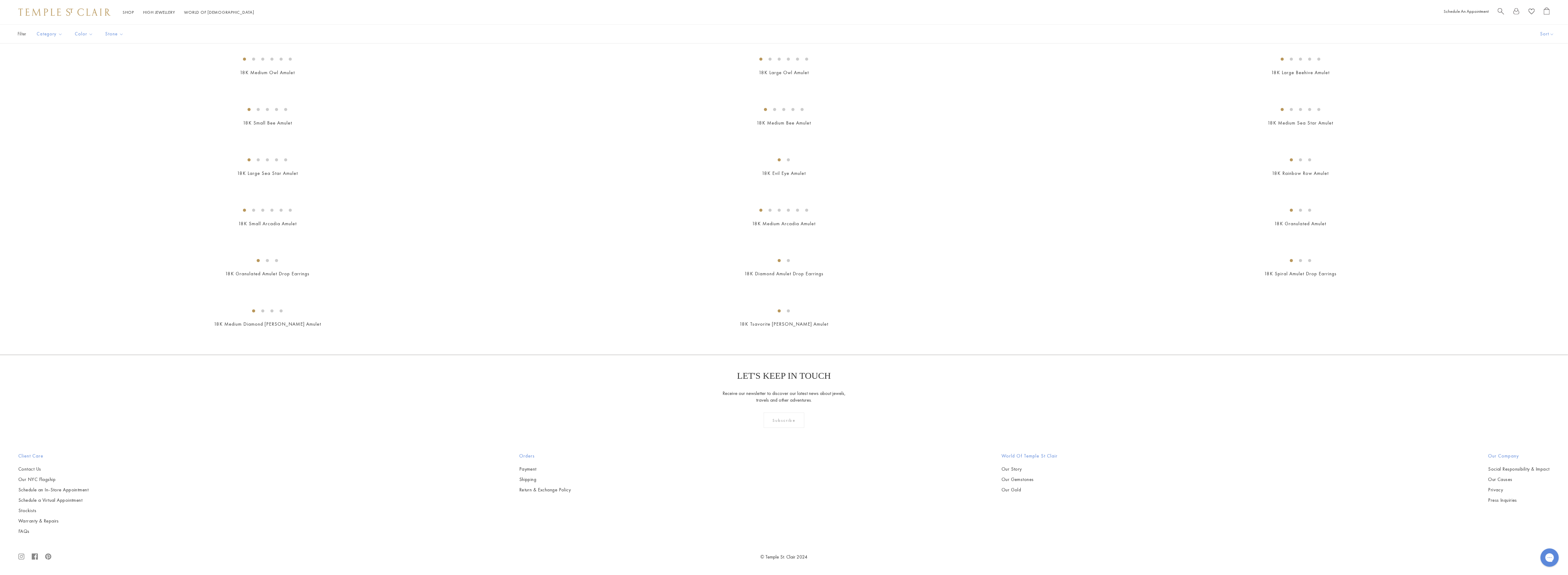
scroll to position [6865, 0]
click at [0, 0] on img at bounding box center [0, 0] width 0 height 0
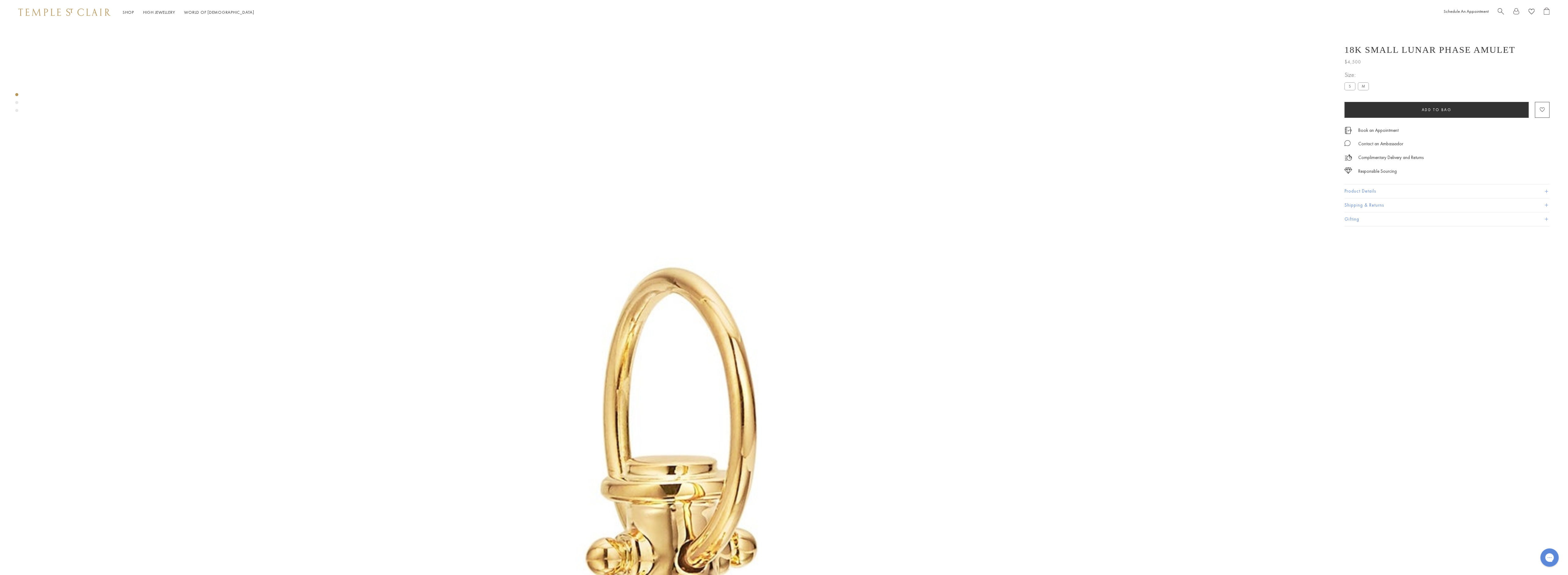
click at [1362, 85] on label "M" at bounding box center [1363, 86] width 11 height 8
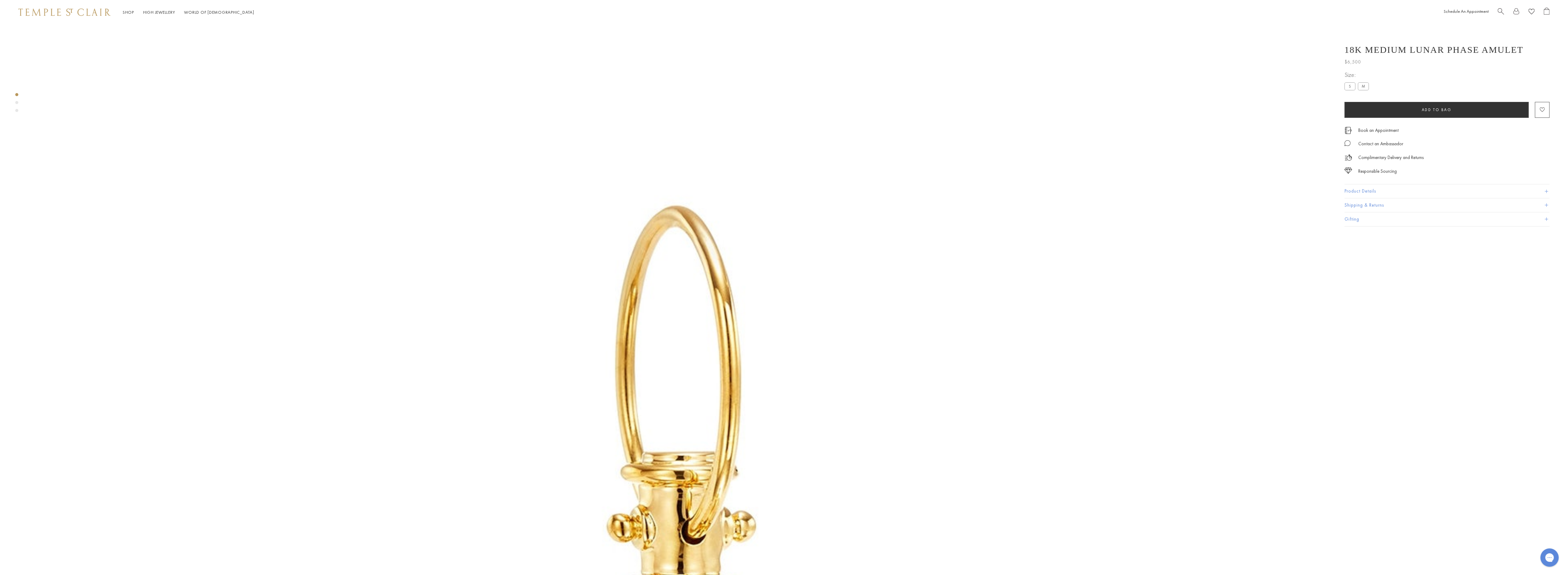
click at [1349, 88] on label "S" at bounding box center [1350, 86] width 11 height 8
